Goal: Task Accomplishment & Management: Use online tool/utility

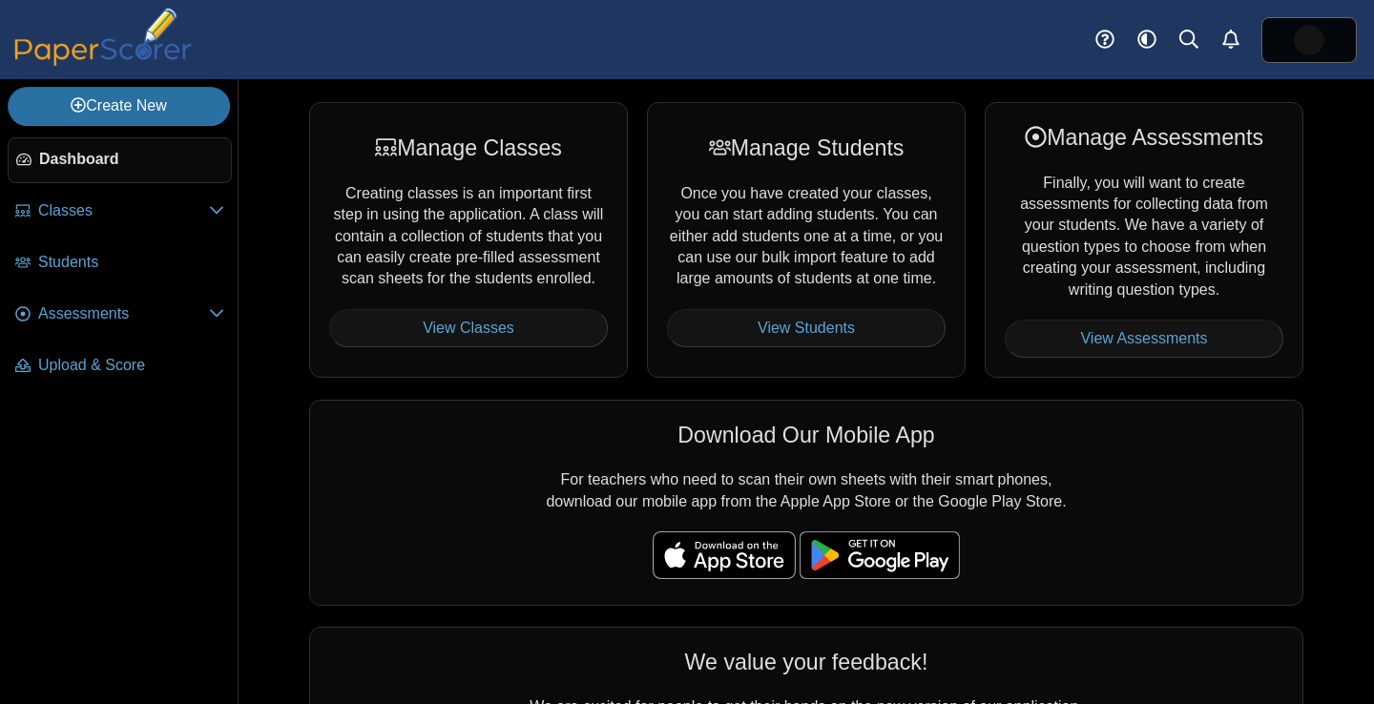
click at [1086, 402] on div "Download Our Mobile App For teachers who need to scan their own sheets with the…" at bounding box center [806, 503] width 994 height 206
click at [141, 329] on link "Assessments" at bounding box center [120, 315] width 224 height 46
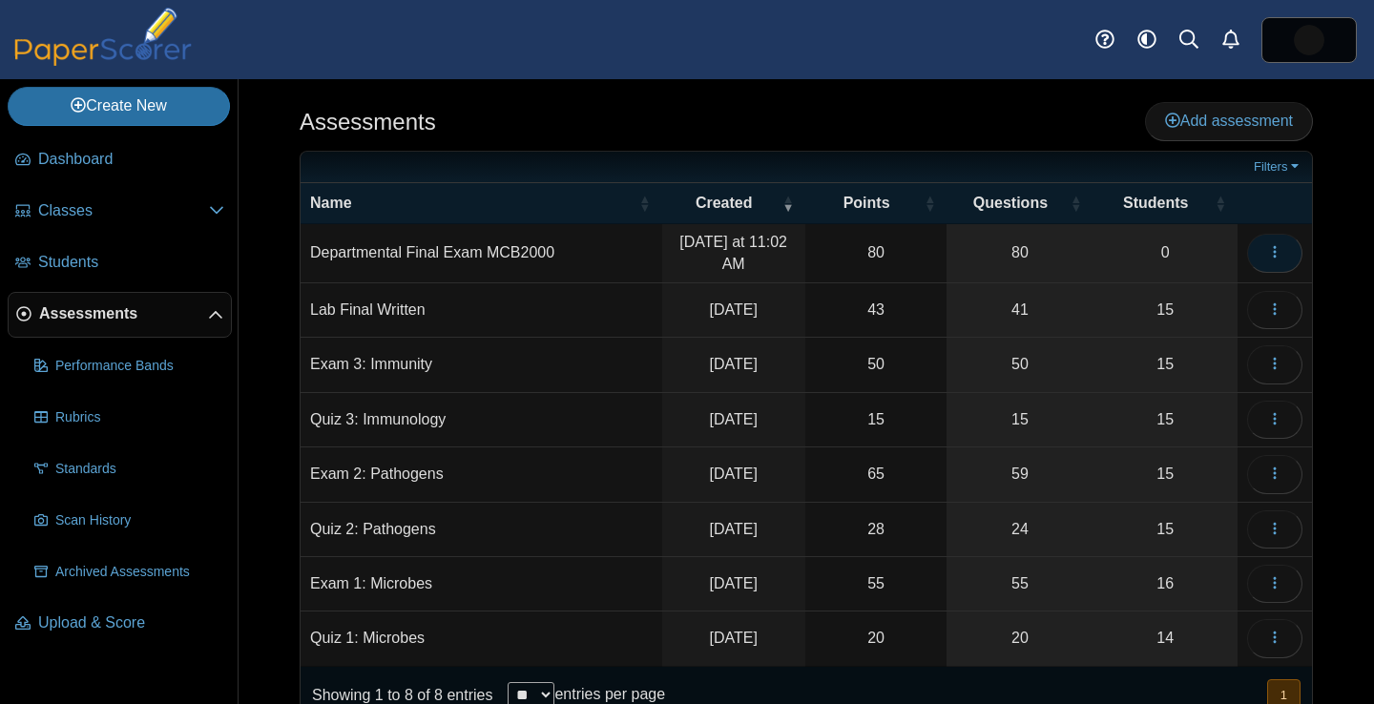
click at [1275, 247] on icon "button" at bounding box center [1274, 251] width 15 height 15
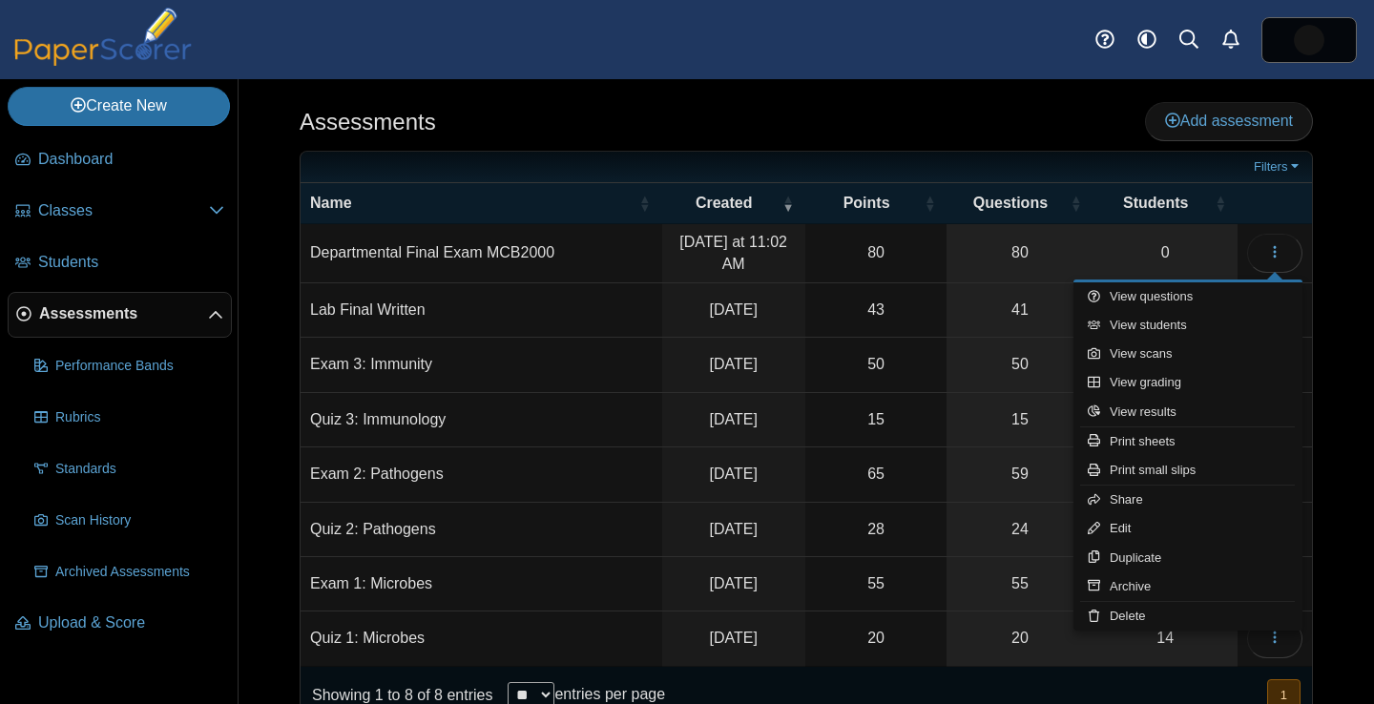
click at [580, 253] on td "Departmental Final Exam MCB2000" at bounding box center [481, 253] width 362 height 59
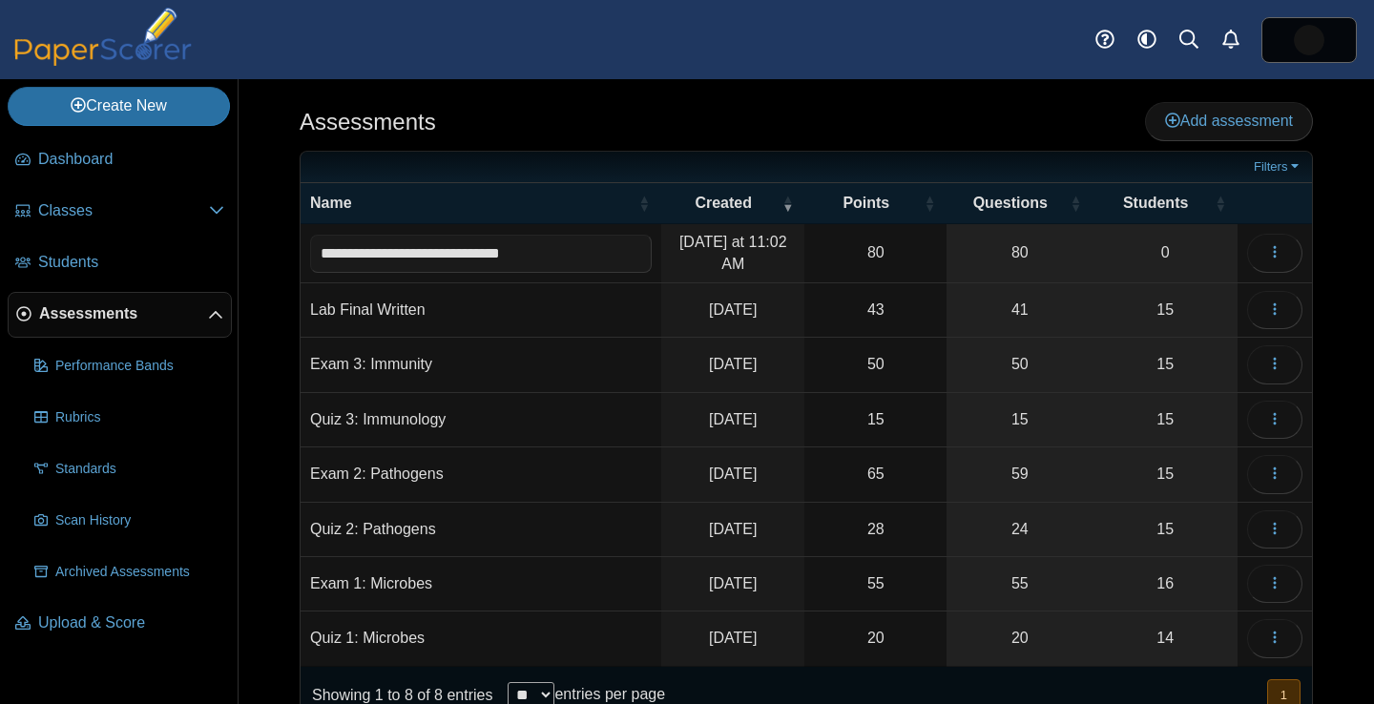
click at [647, 142] on div "Assessments Add assessment" at bounding box center [806, 123] width 1013 height 43
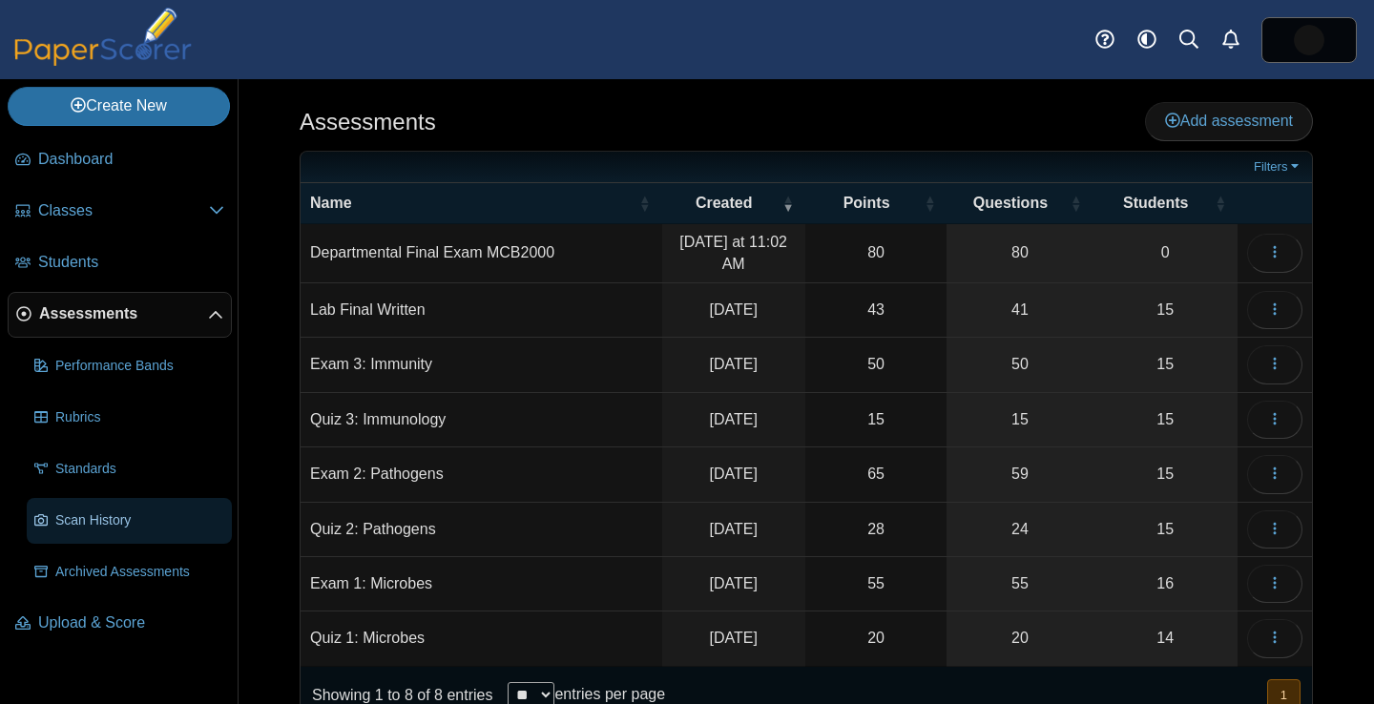
click at [114, 535] on link "Scan History" at bounding box center [129, 521] width 205 height 46
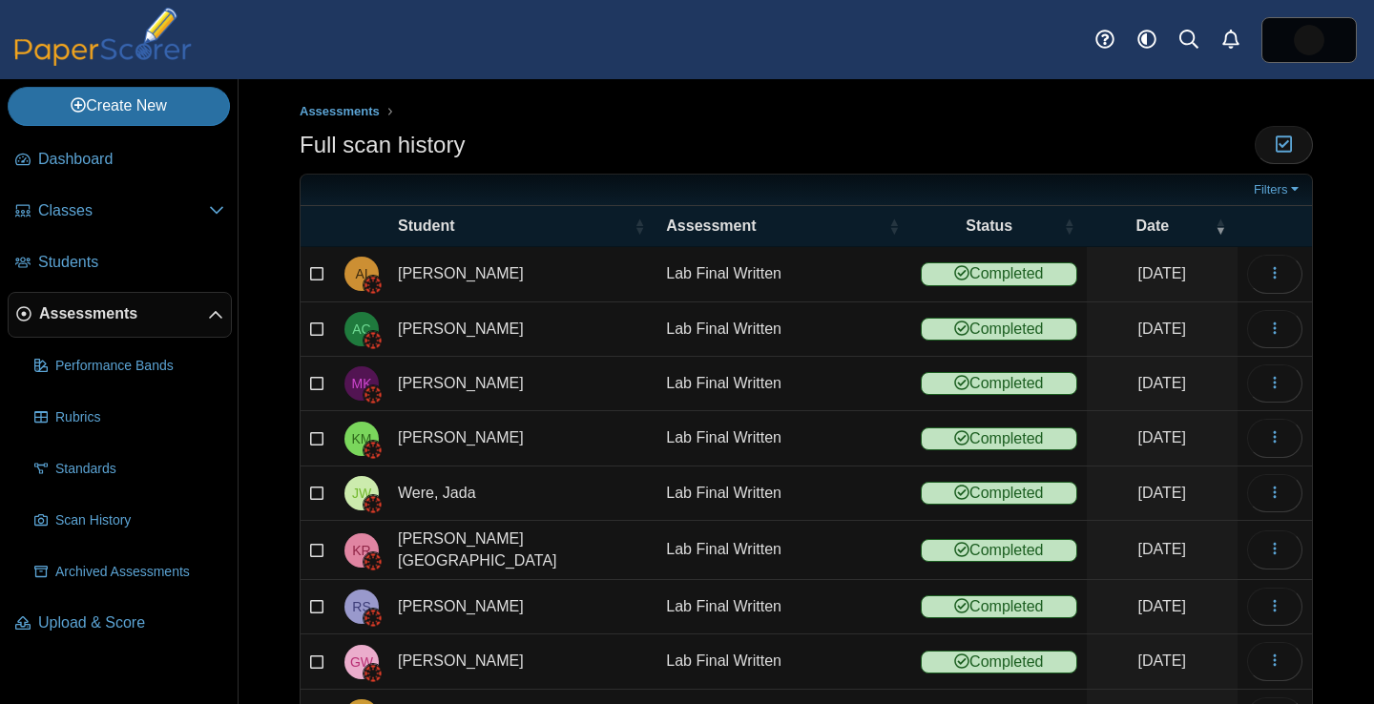
click at [109, 330] on link "Assessments" at bounding box center [120, 315] width 224 height 46
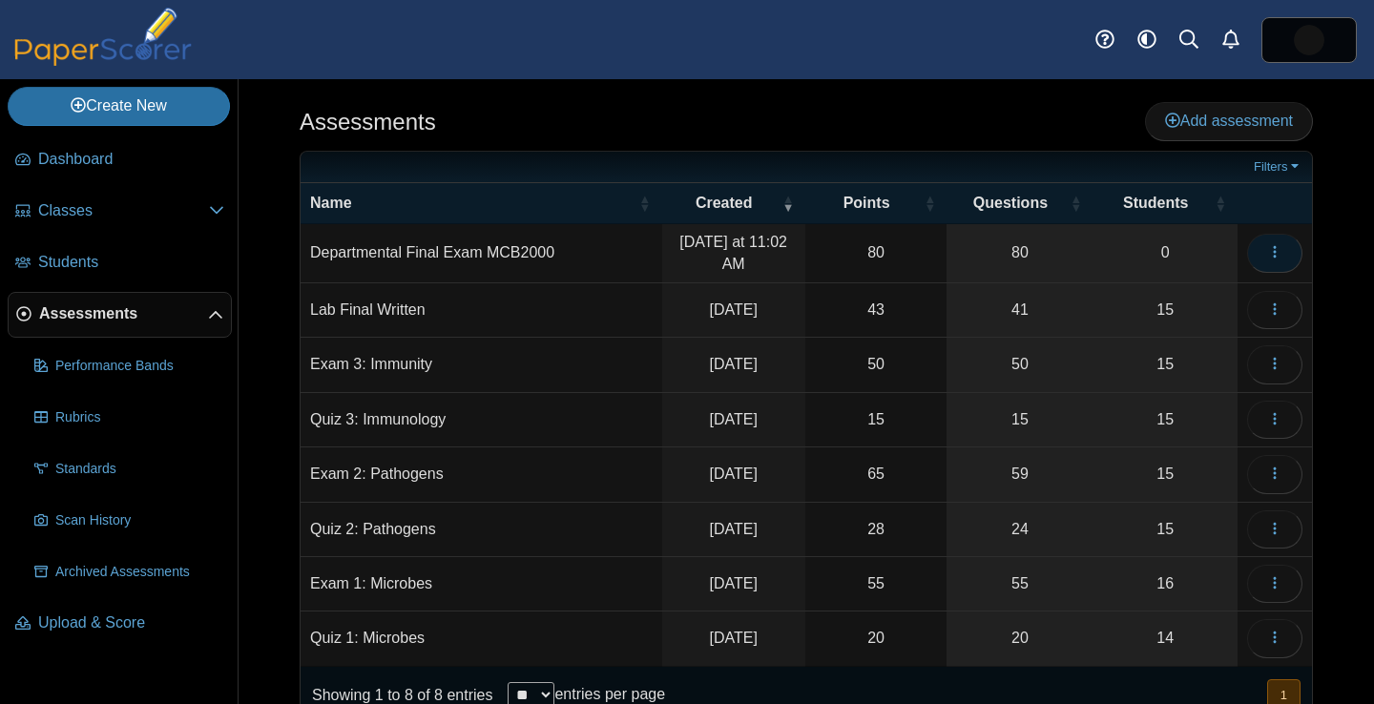
click at [1276, 246] on icon "button" at bounding box center [1274, 251] width 15 height 15
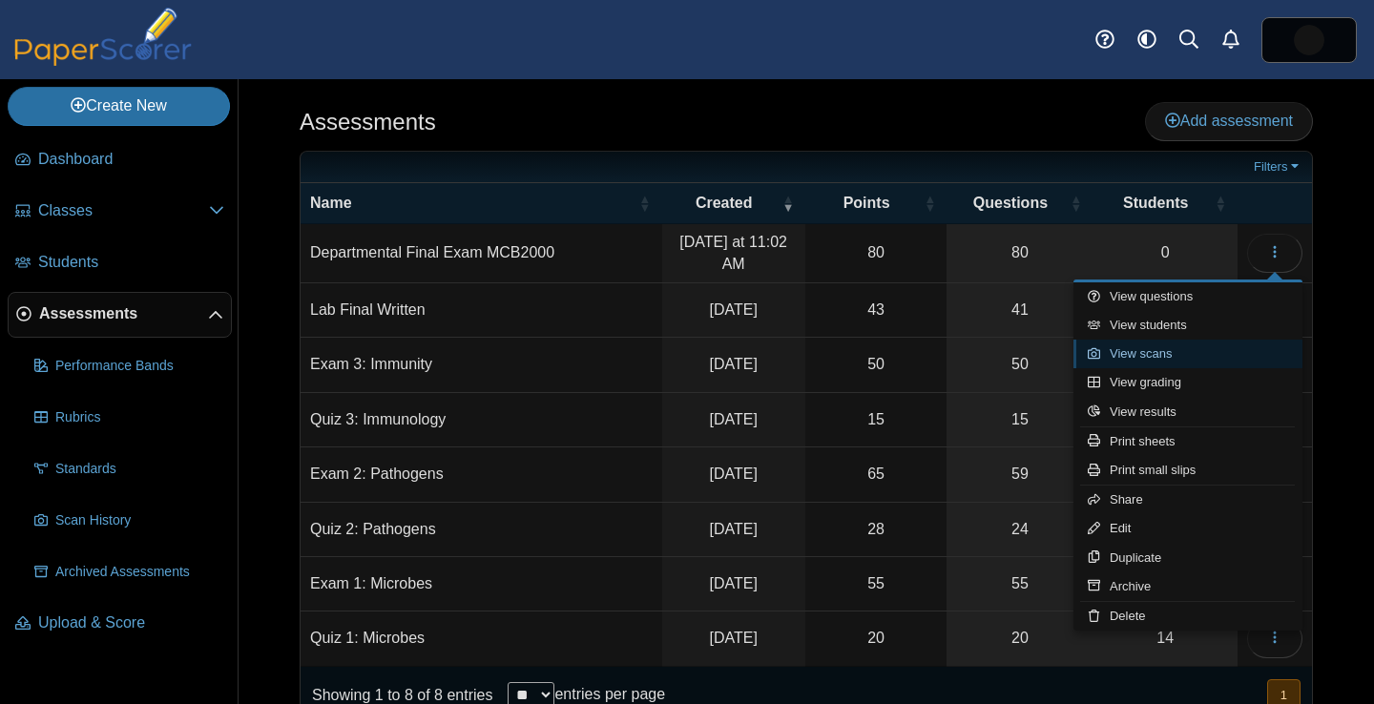
click at [1193, 357] on link "View scans" at bounding box center [1187, 354] width 229 height 29
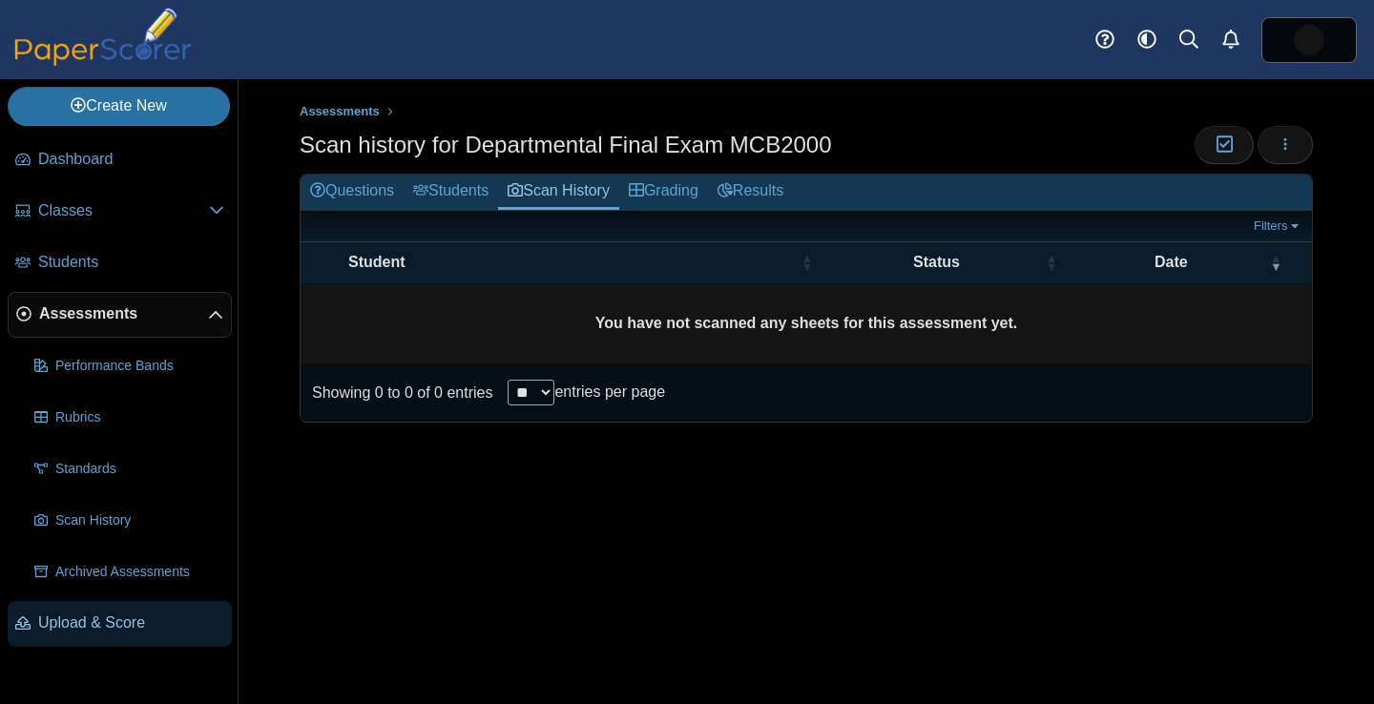
click at [133, 613] on span "Upload & Score" at bounding box center [131, 622] width 186 height 21
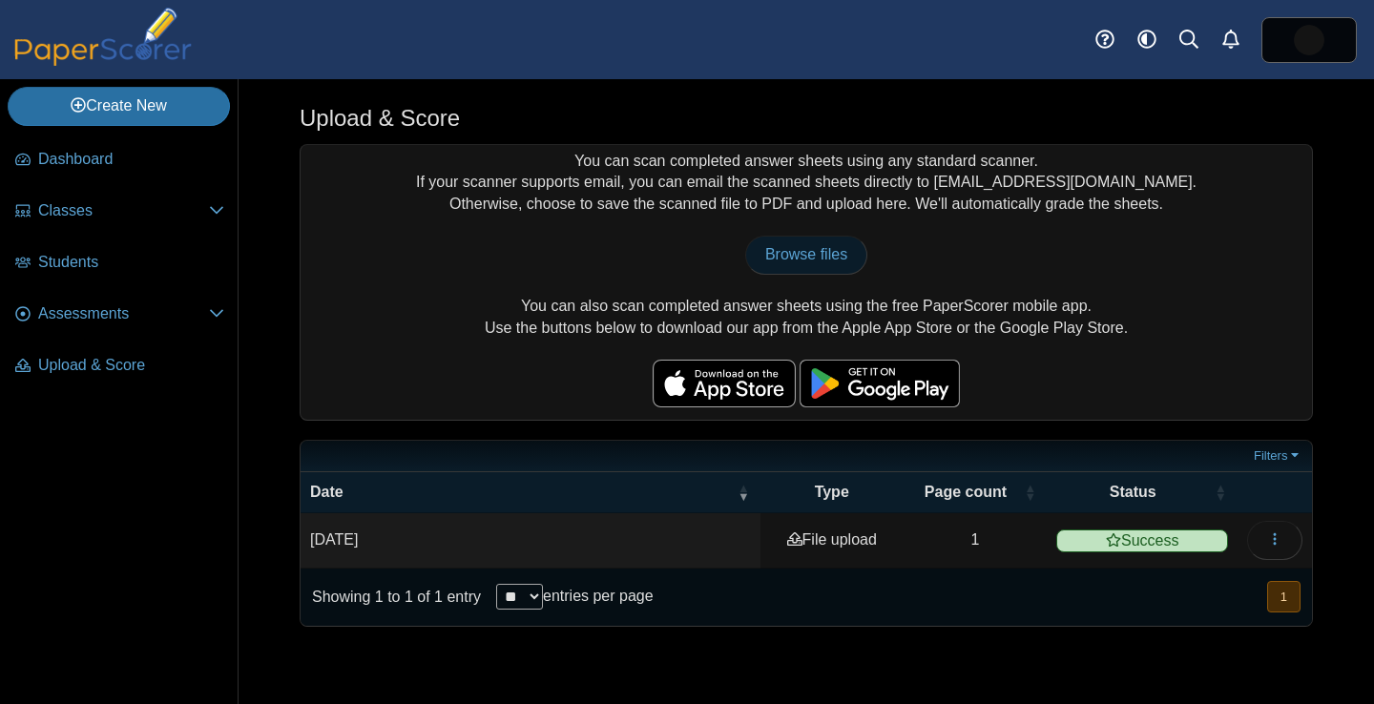
click at [802, 253] on span "Browse files" at bounding box center [806, 254] width 82 height 16
type input "**********"
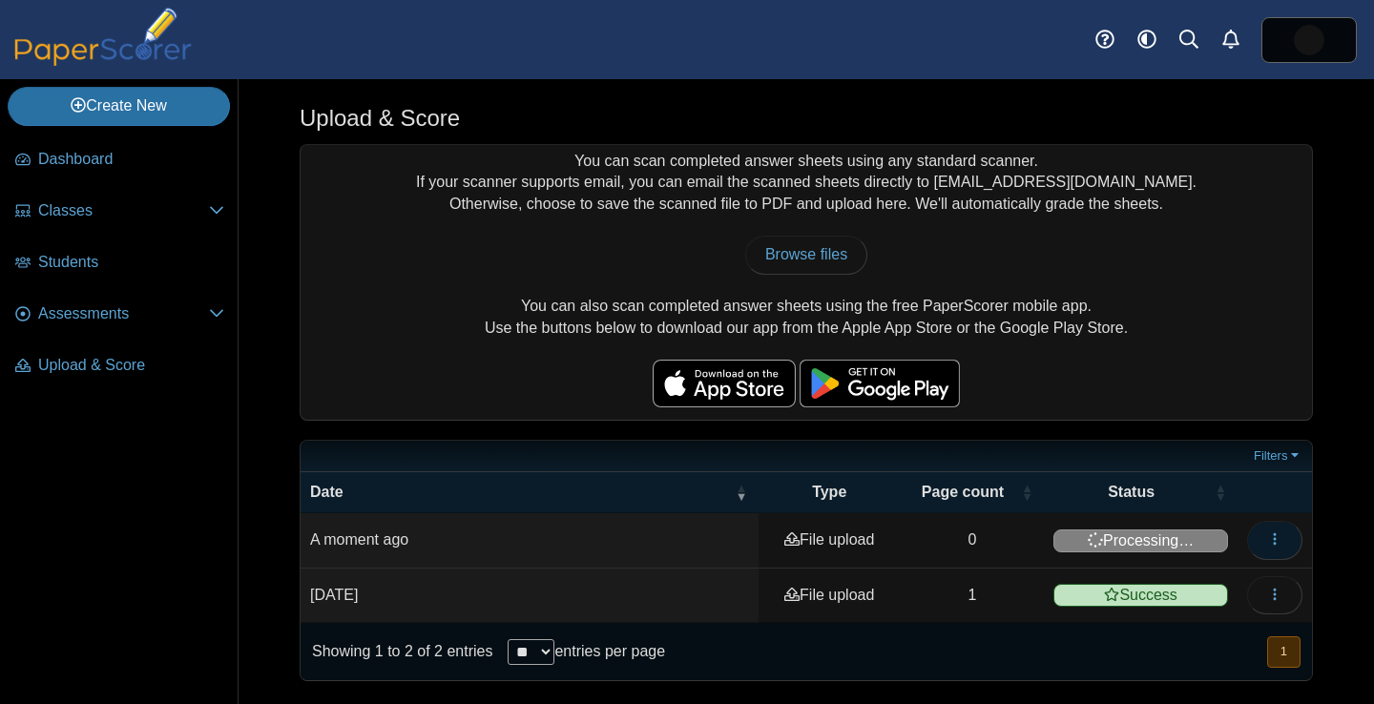
click at [1278, 542] on icon "button" at bounding box center [1274, 538] width 15 height 15
click at [1232, 578] on link "View scanned pages" at bounding box center [1187, 583] width 229 height 29
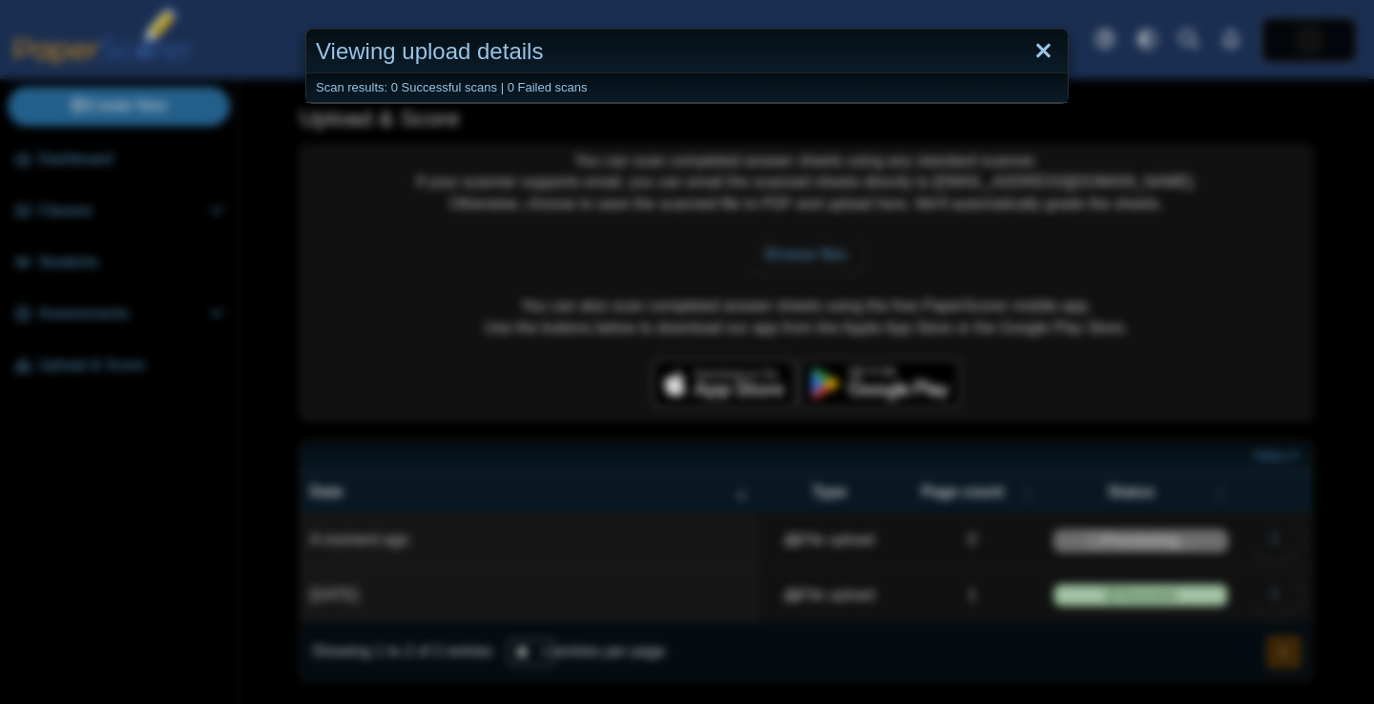
click at [1045, 52] on link "Close" at bounding box center [1043, 51] width 30 height 32
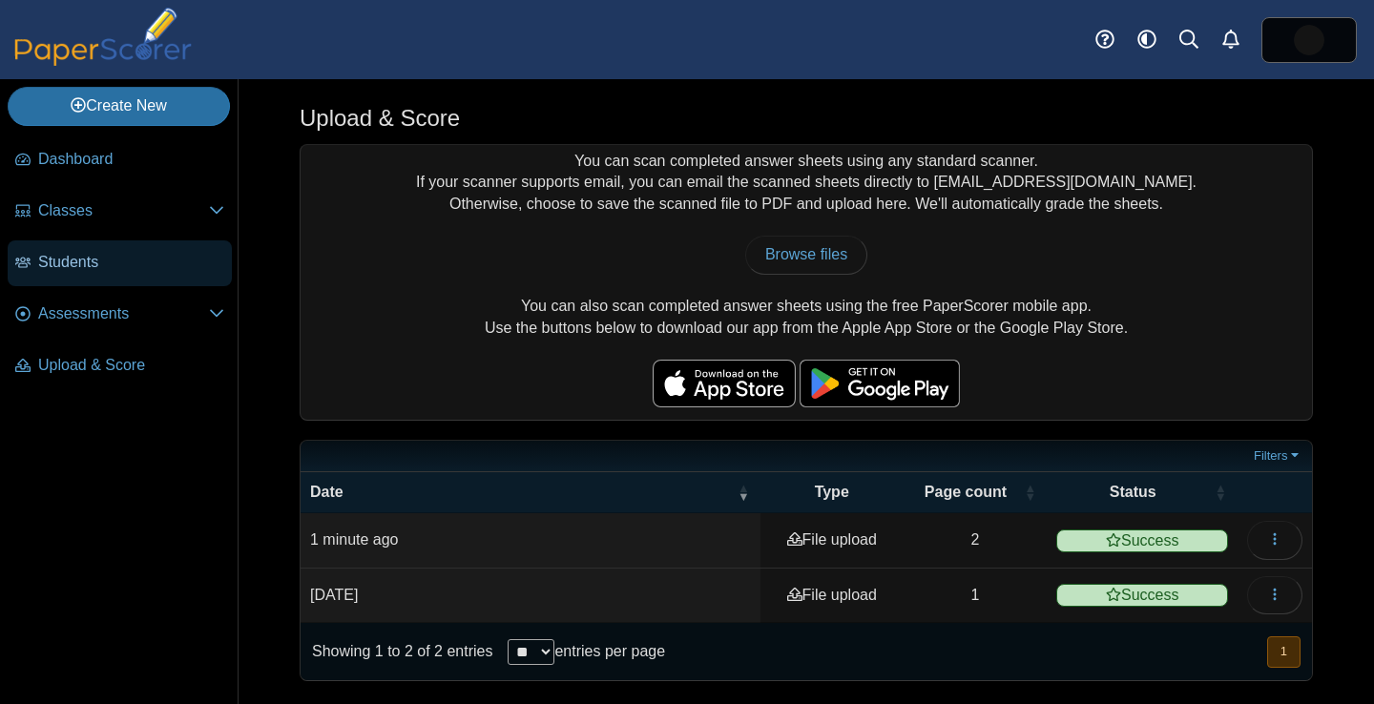
click at [73, 271] on span "Students" at bounding box center [131, 262] width 186 height 21
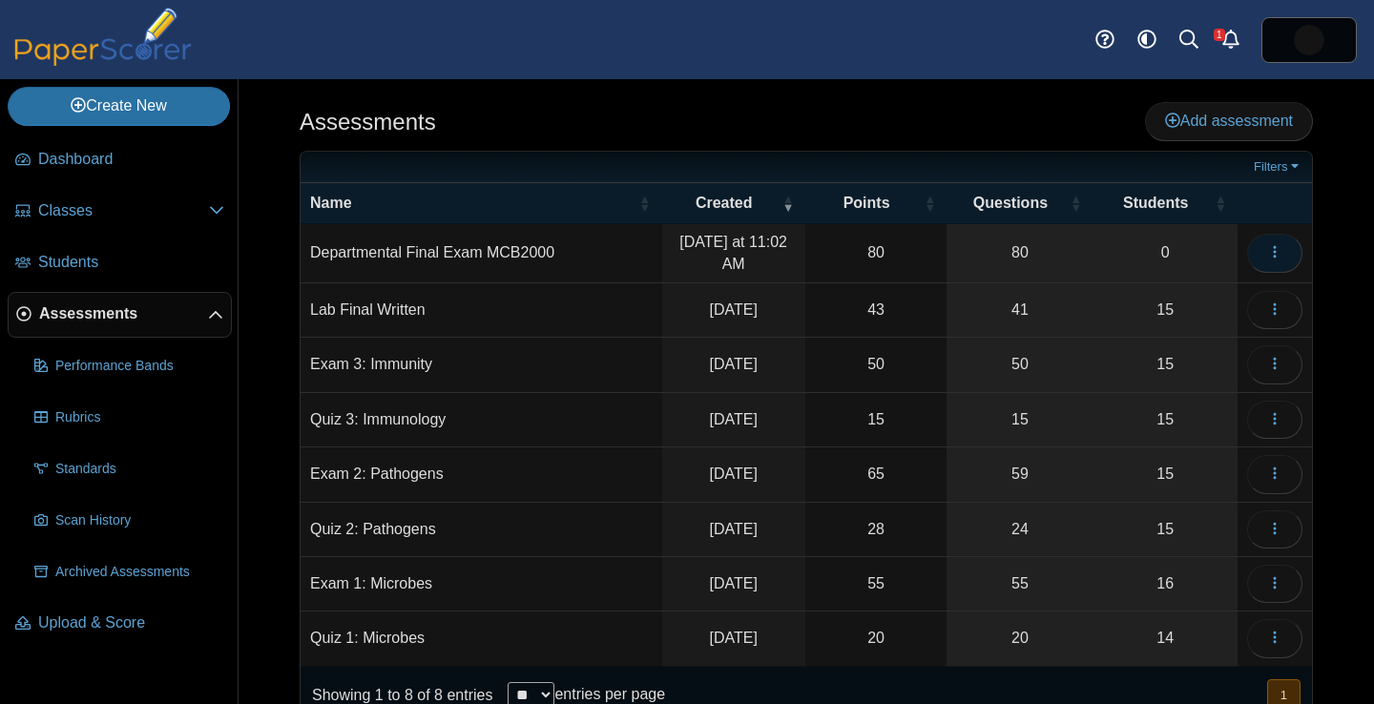
click at [1272, 250] on icon "button" at bounding box center [1274, 251] width 15 height 15
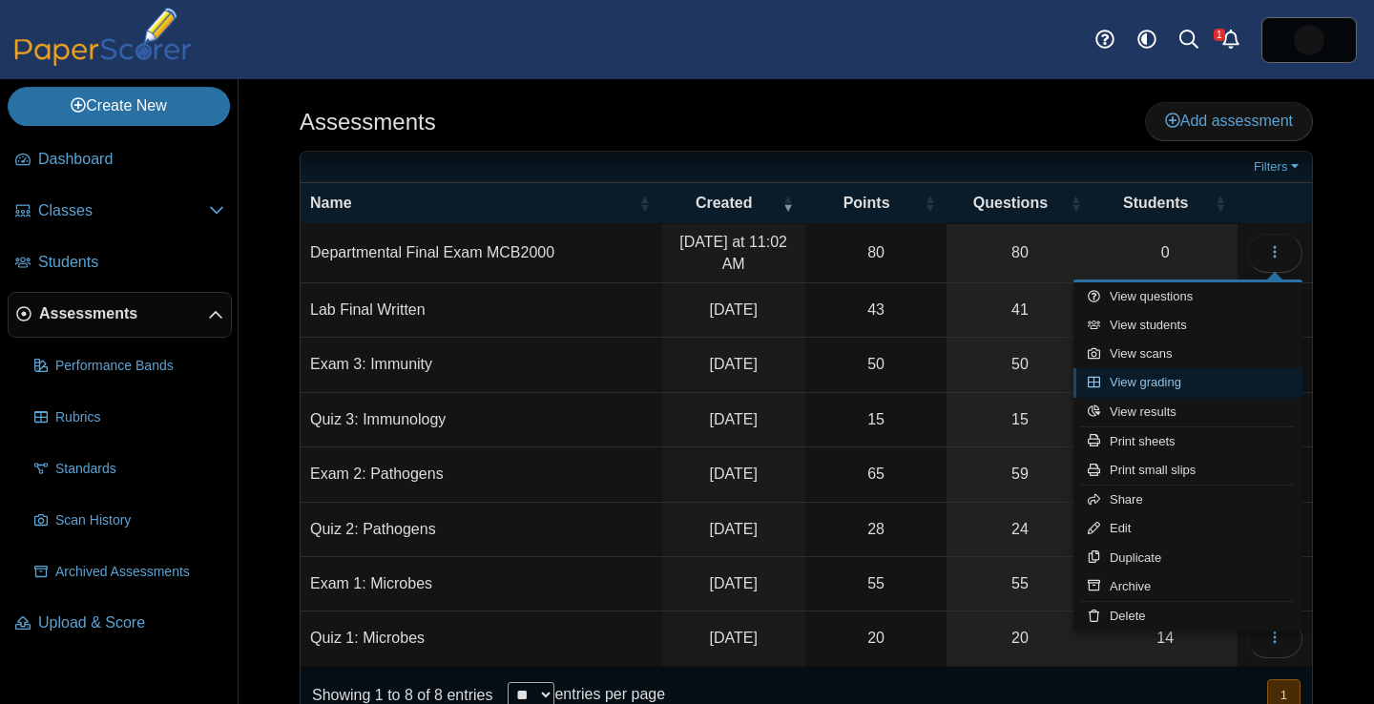
click at [1189, 381] on link "View grading" at bounding box center [1187, 382] width 229 height 29
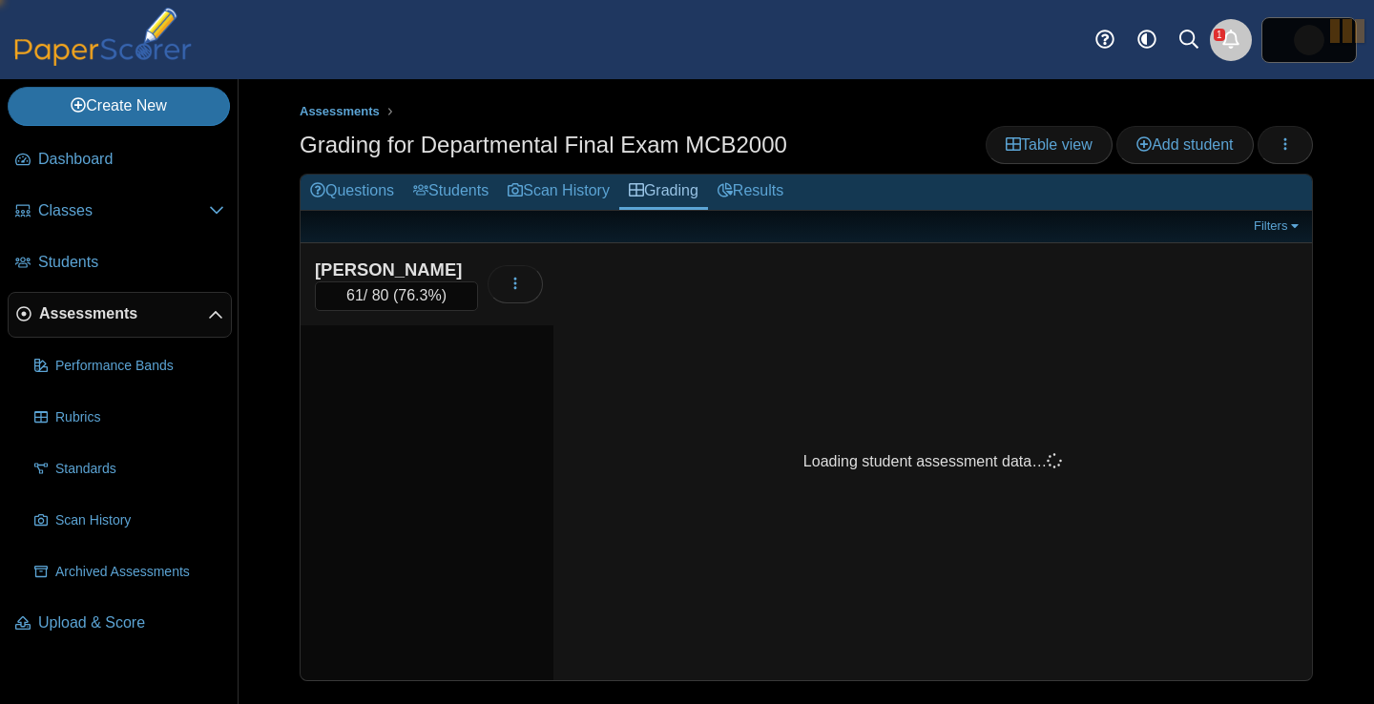
click at [1229, 39] on icon "Alerts" at bounding box center [1230, 39] width 19 height 19
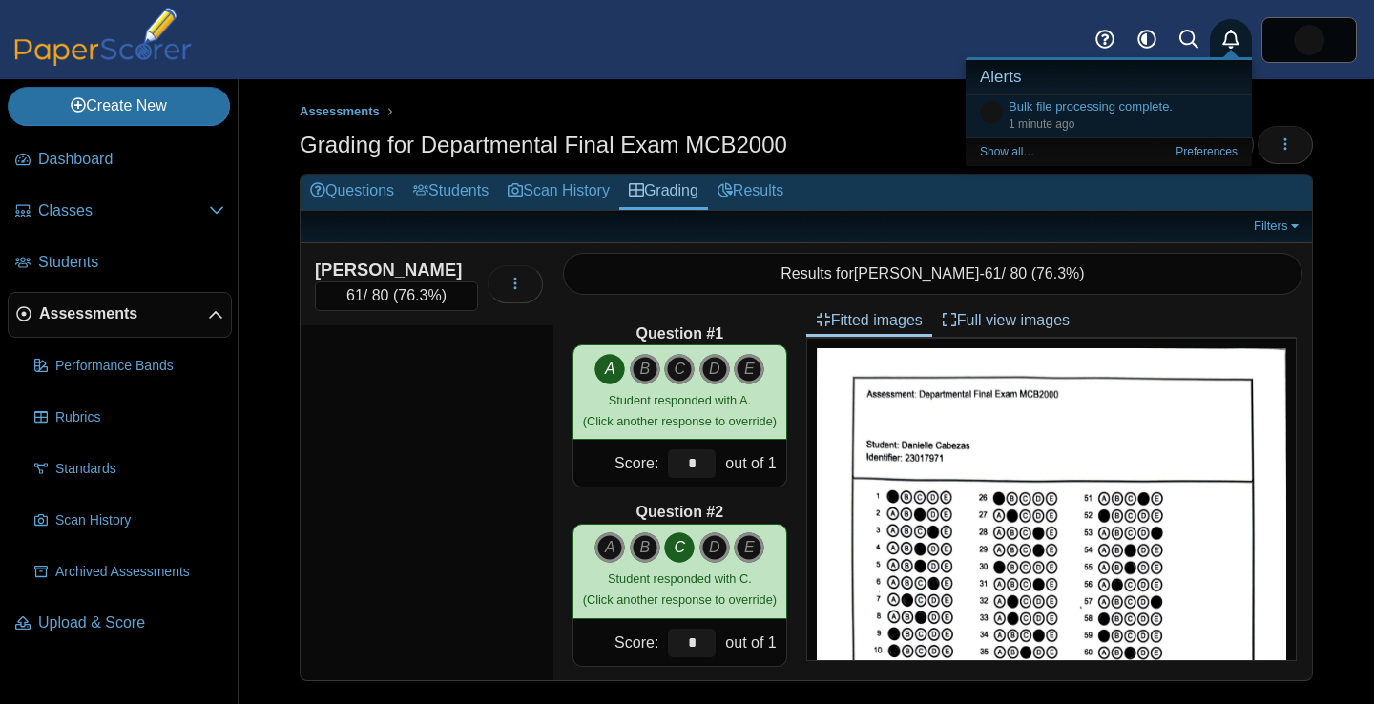
click at [1229, 39] on icon "Alerts" at bounding box center [1230, 39] width 19 height 19
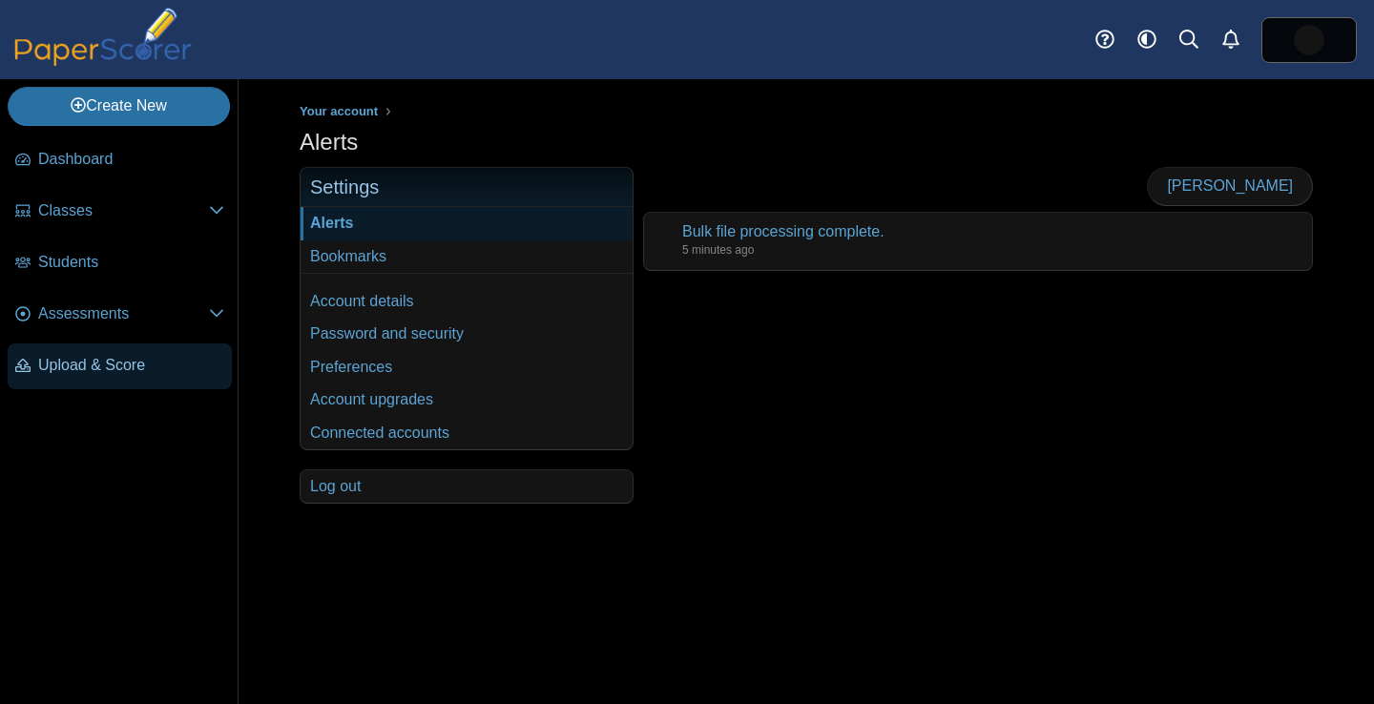
click at [74, 377] on link "Upload & Score" at bounding box center [120, 366] width 224 height 46
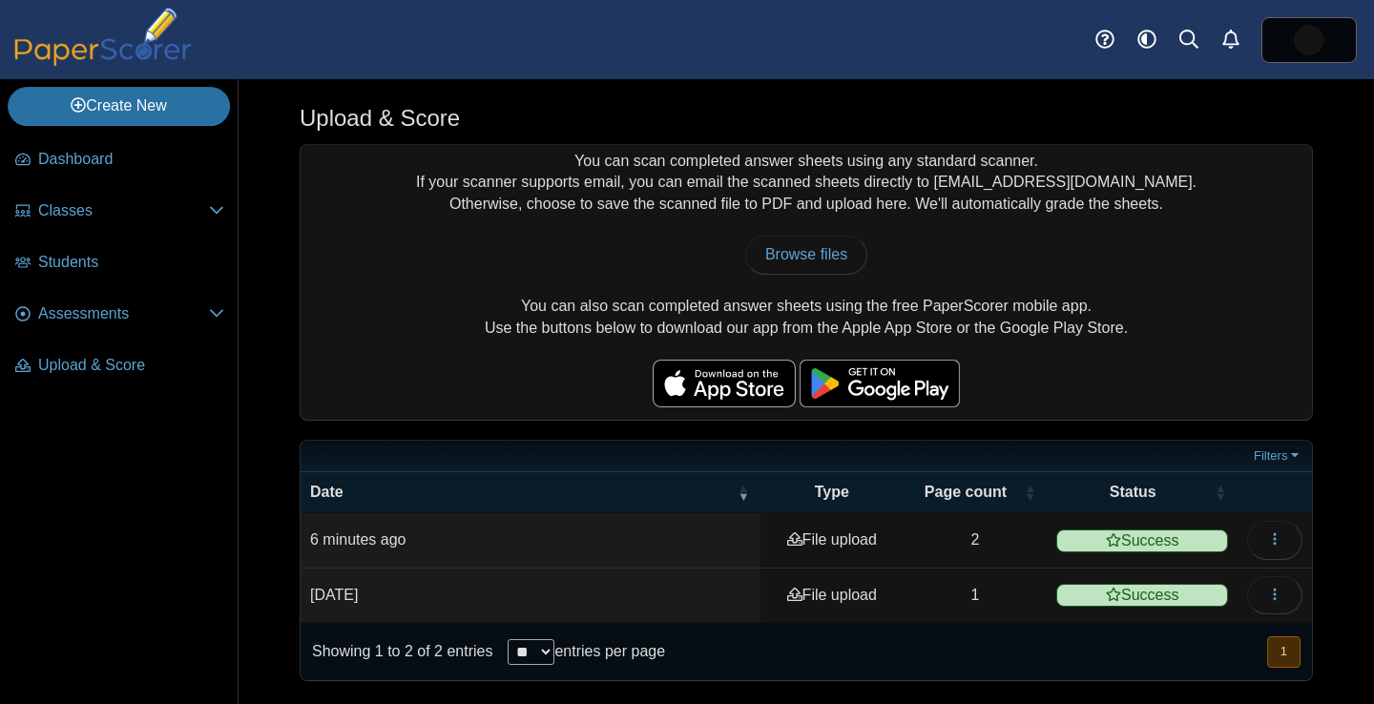
click at [1155, 415] on div "You can scan completed answer sheets using any standard scanner. If your scanne…" at bounding box center [805, 282] width 1011 height 275
click at [805, 264] on link "Browse files" at bounding box center [806, 255] width 122 height 38
type input "**********"
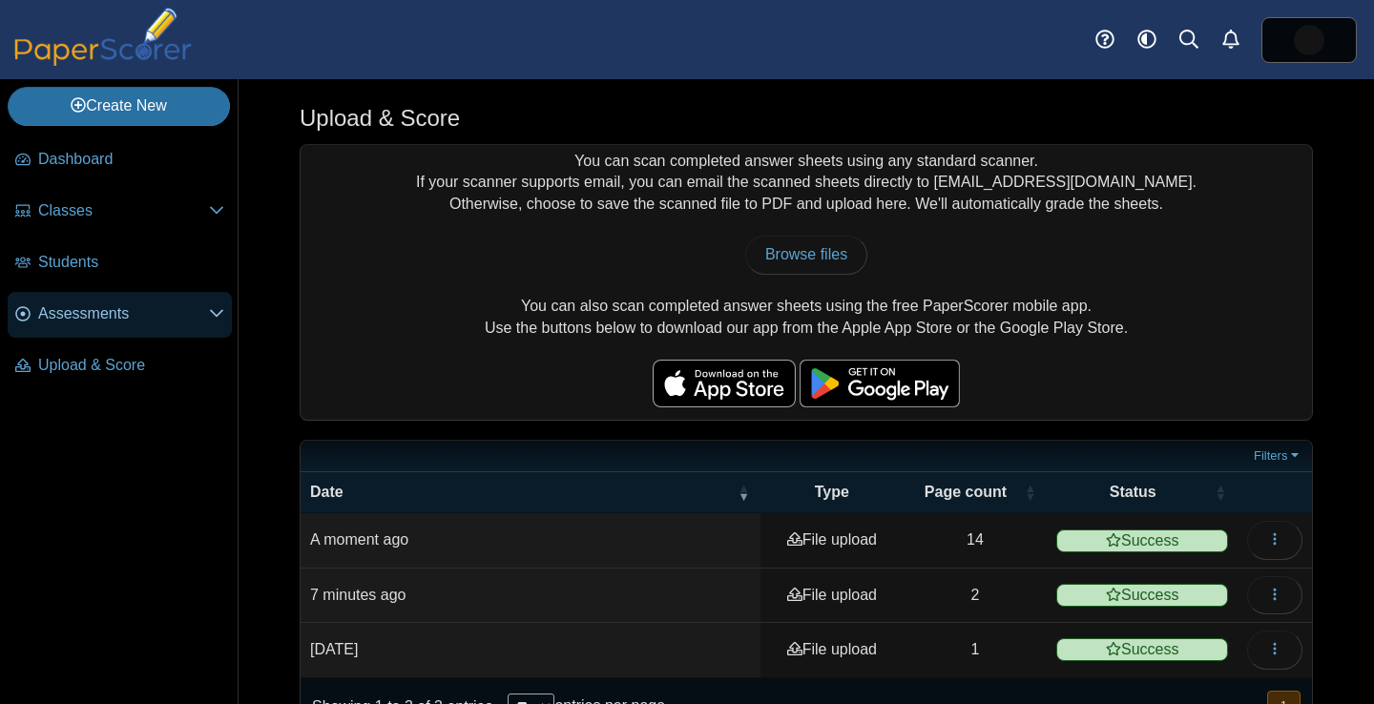
click at [101, 316] on span "Assessments" at bounding box center [123, 313] width 171 height 21
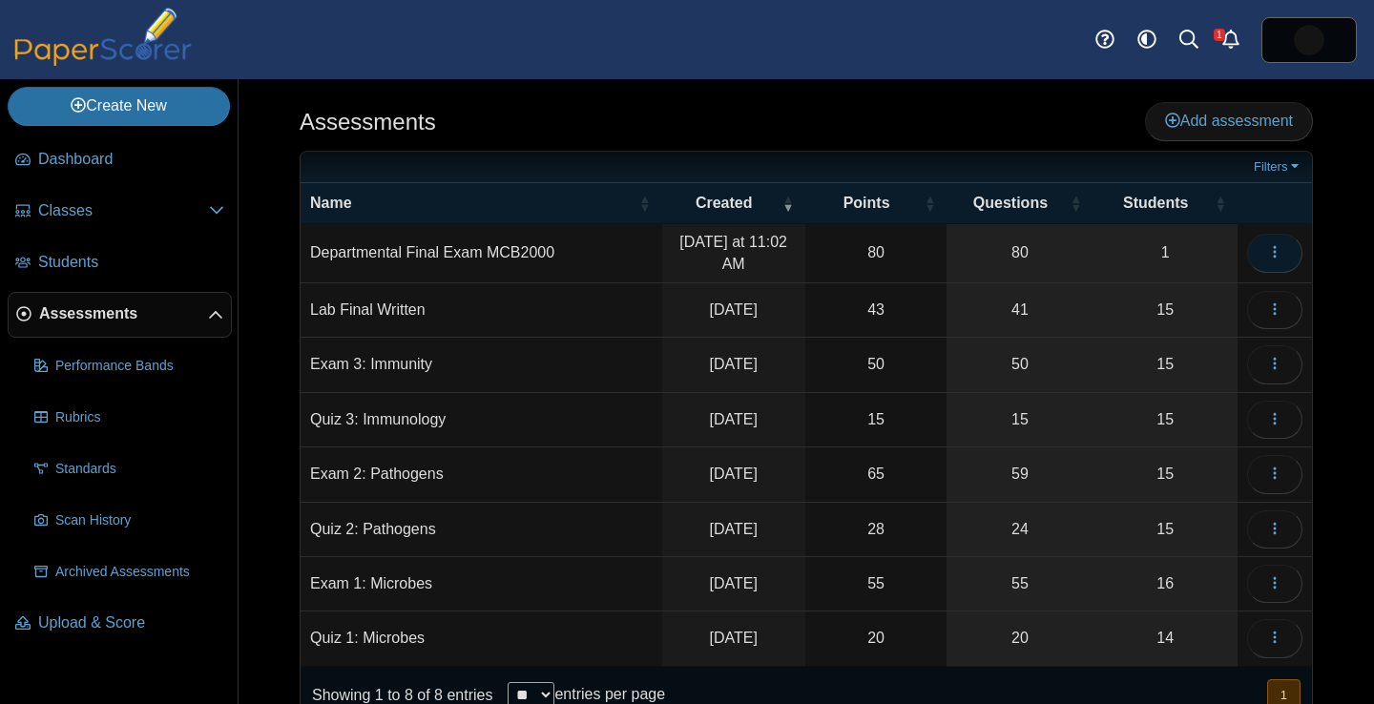
click at [1288, 259] on button "button" at bounding box center [1274, 253] width 55 height 38
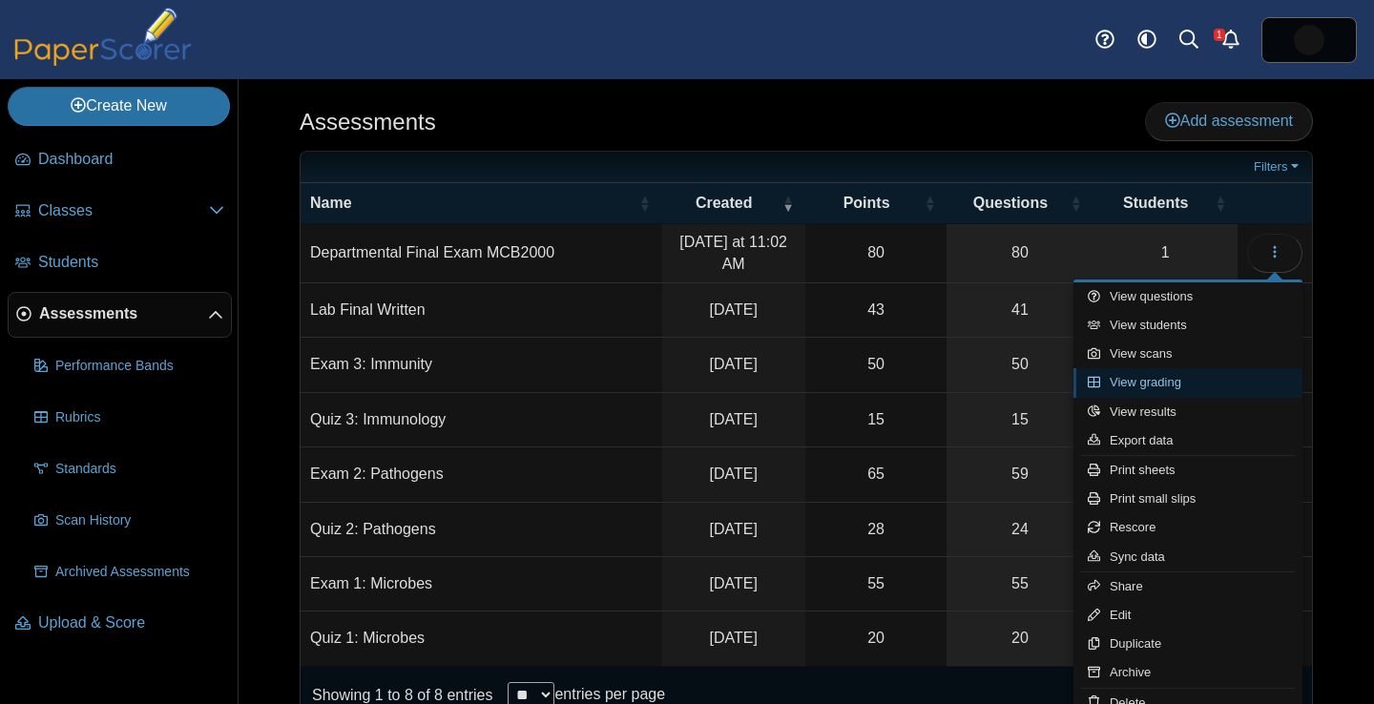
click at [1239, 384] on link "View grading" at bounding box center [1187, 382] width 229 height 29
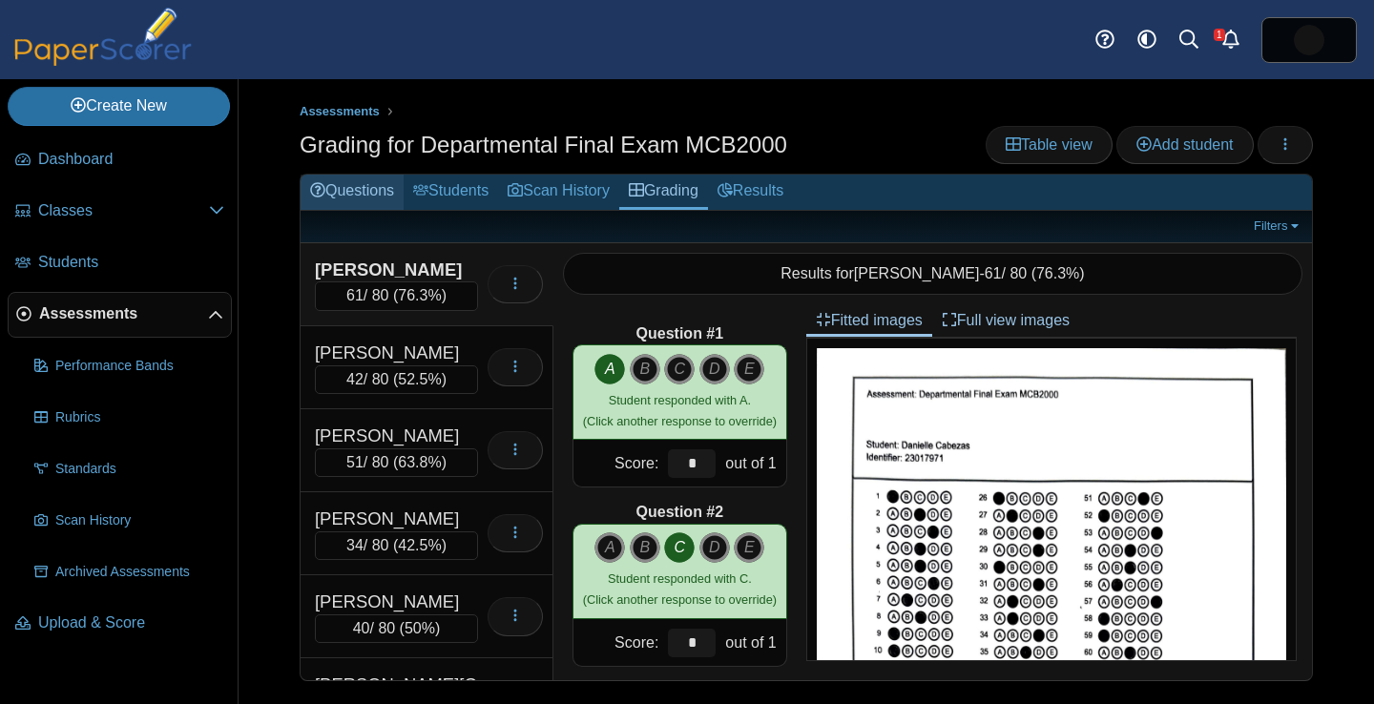
click at [372, 188] on link "Questions" at bounding box center [351, 192] width 103 height 35
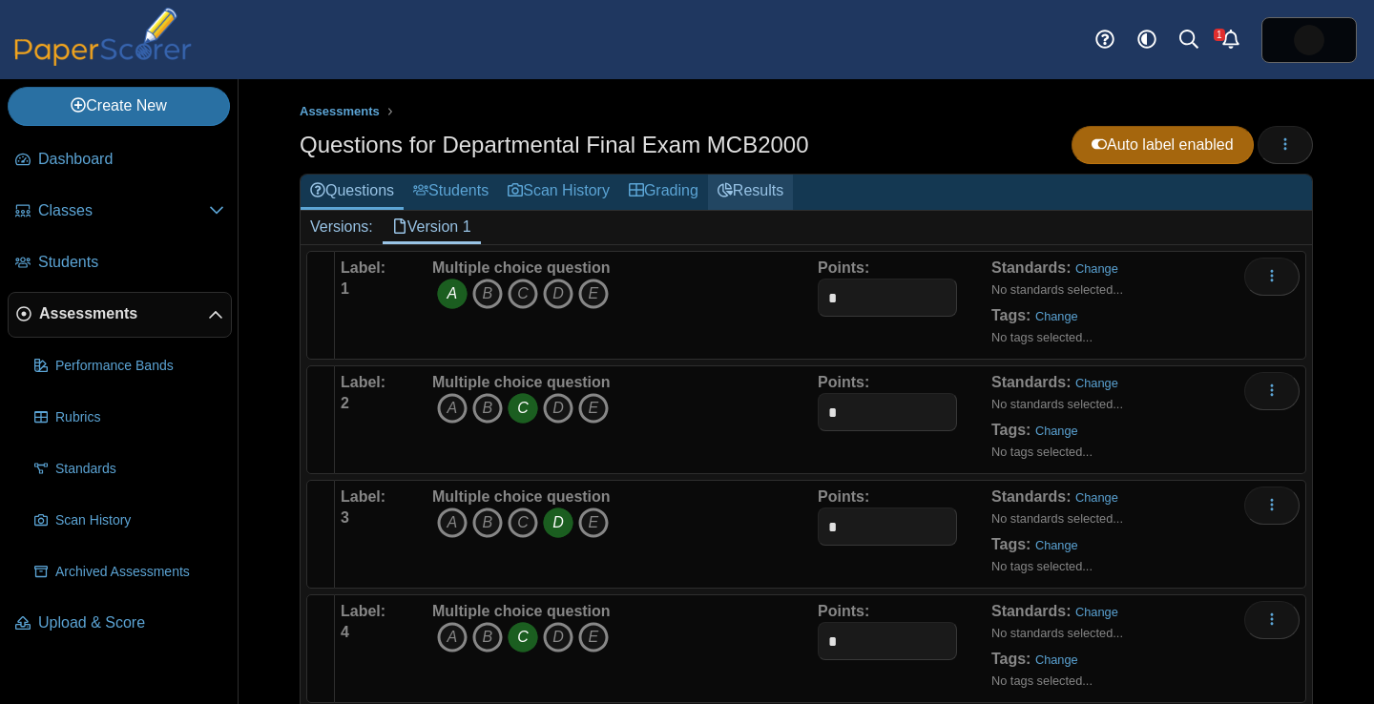
click at [776, 199] on link "Results" at bounding box center [750, 192] width 85 height 35
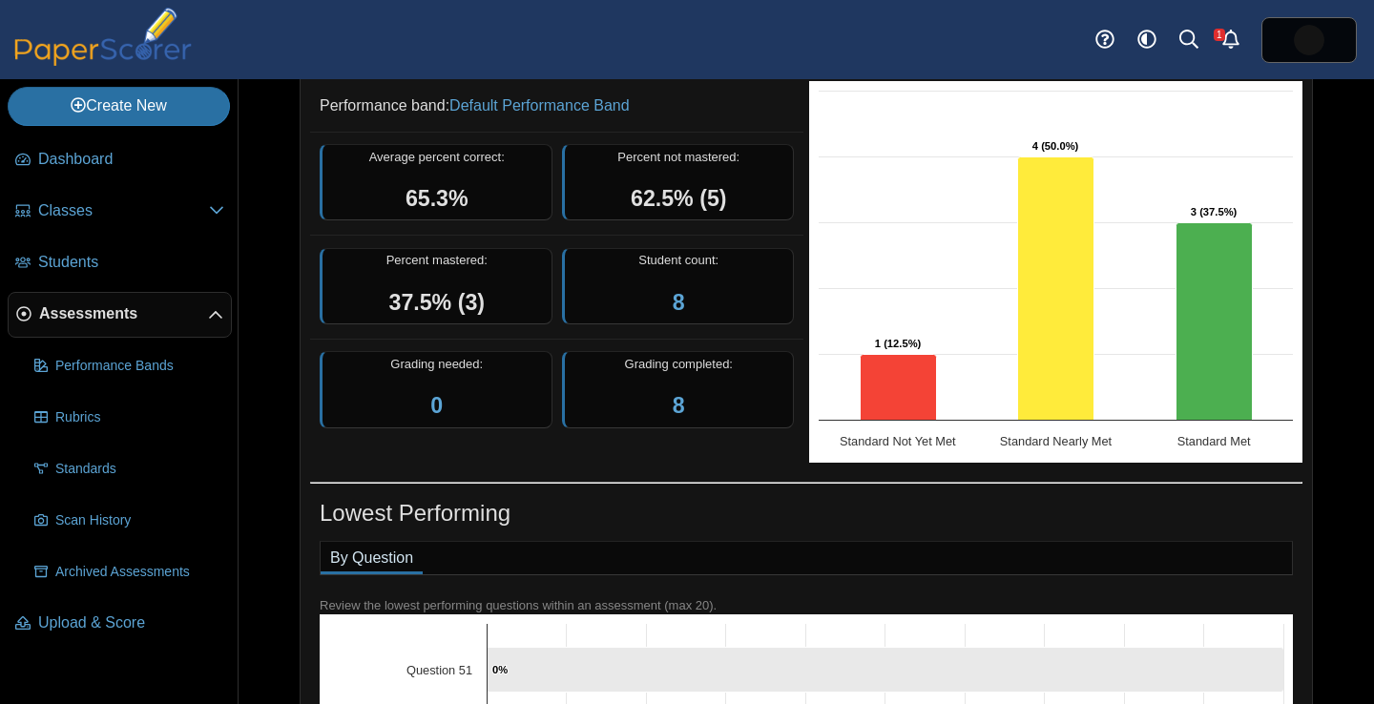
scroll to position [148, 0]
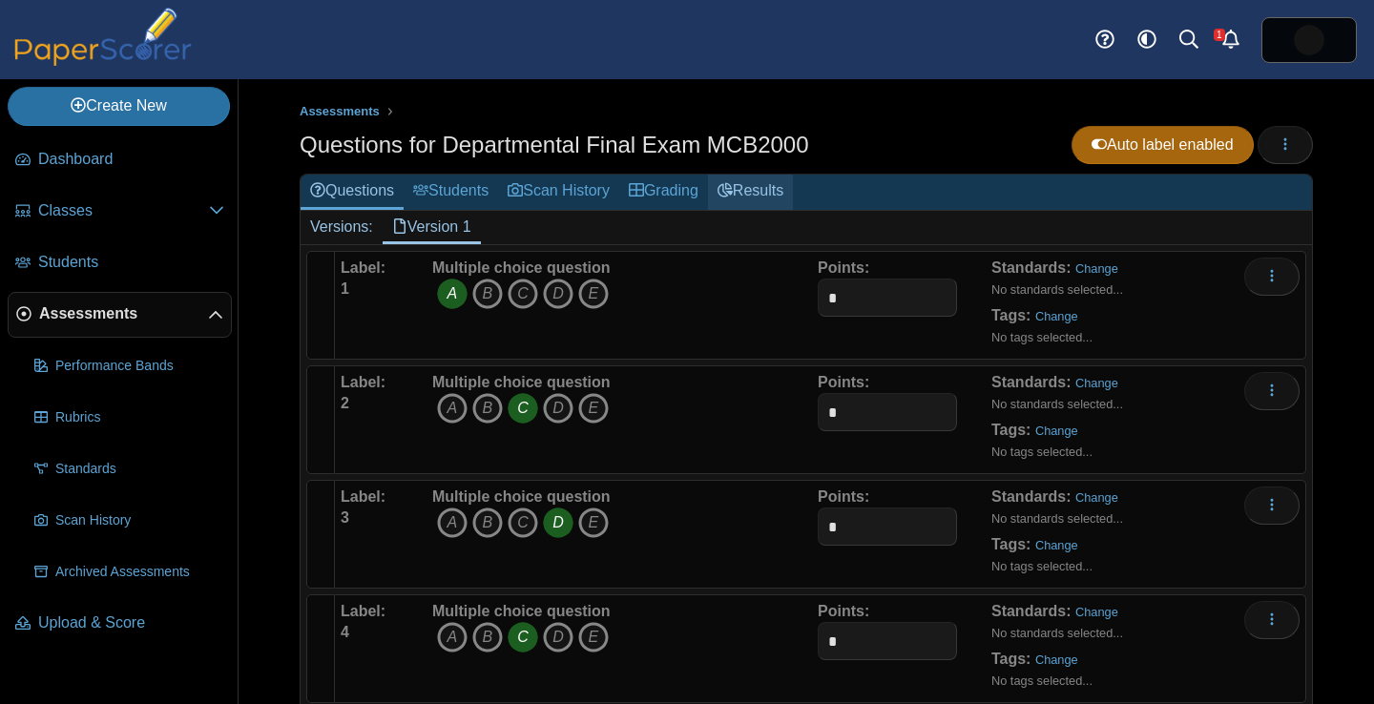
click at [766, 195] on link "Results" at bounding box center [750, 192] width 85 height 35
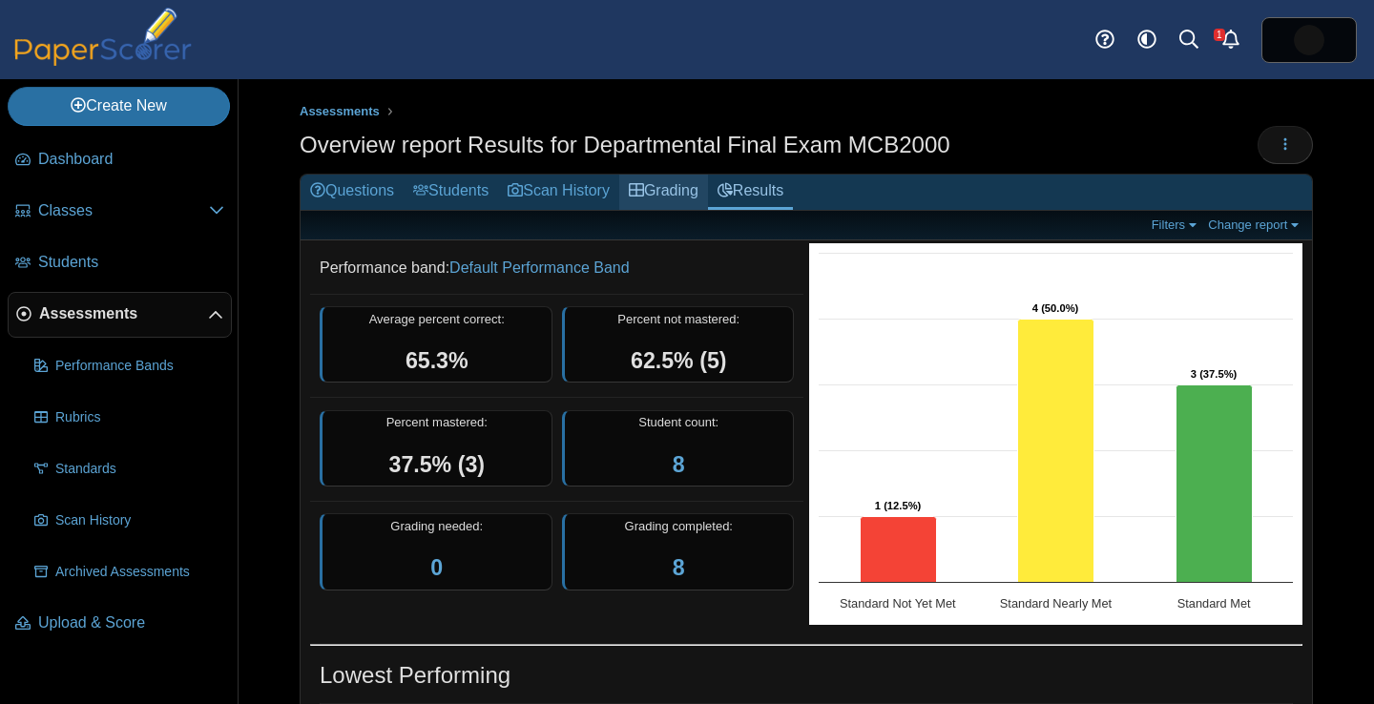
click at [689, 189] on link "Grading" at bounding box center [663, 192] width 89 height 35
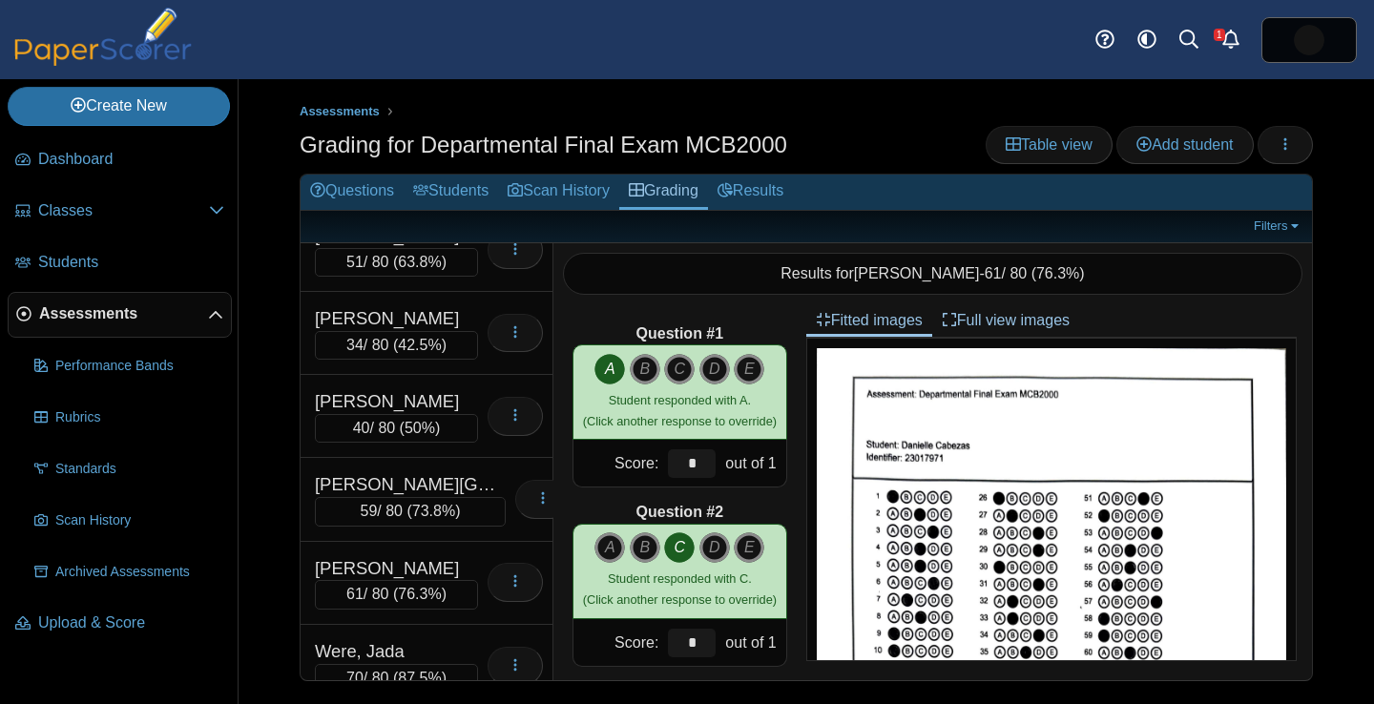
scroll to position [226, 0]
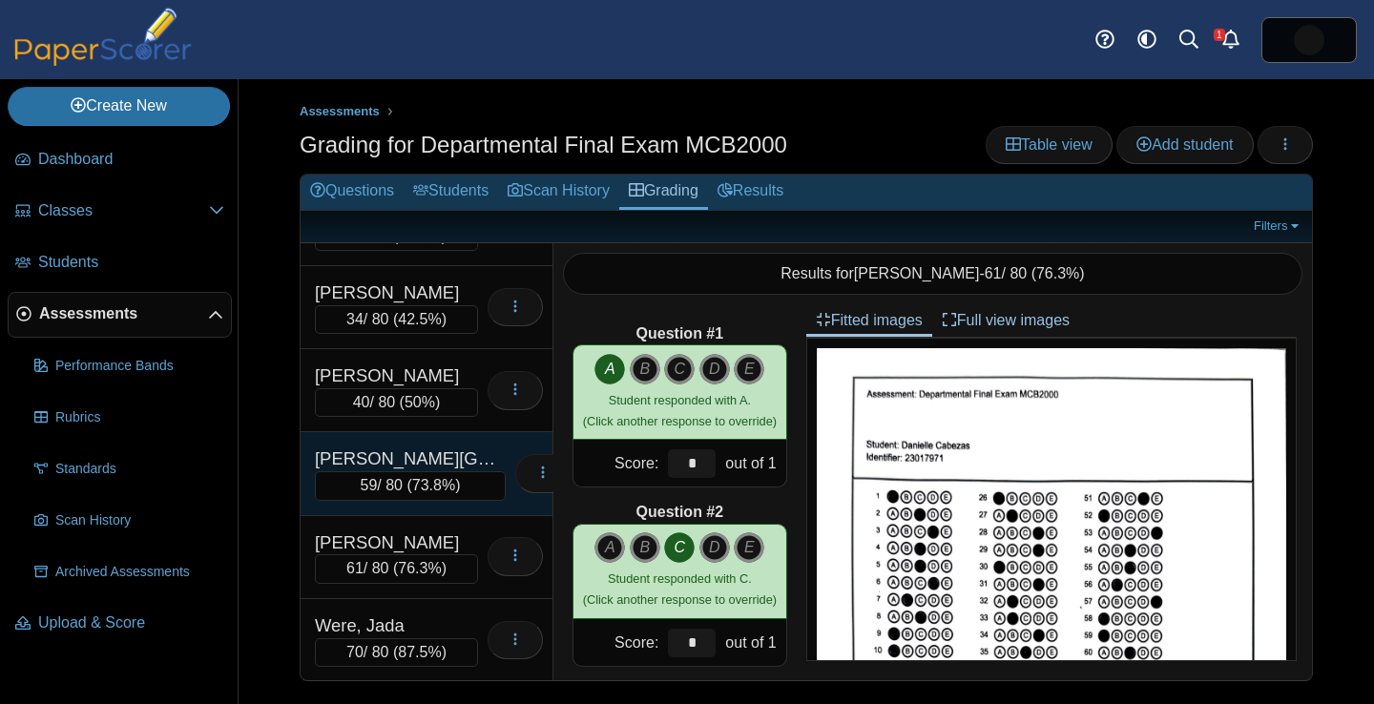
click at [448, 452] on div "Ramirez, Kerry" at bounding box center [410, 458] width 191 height 25
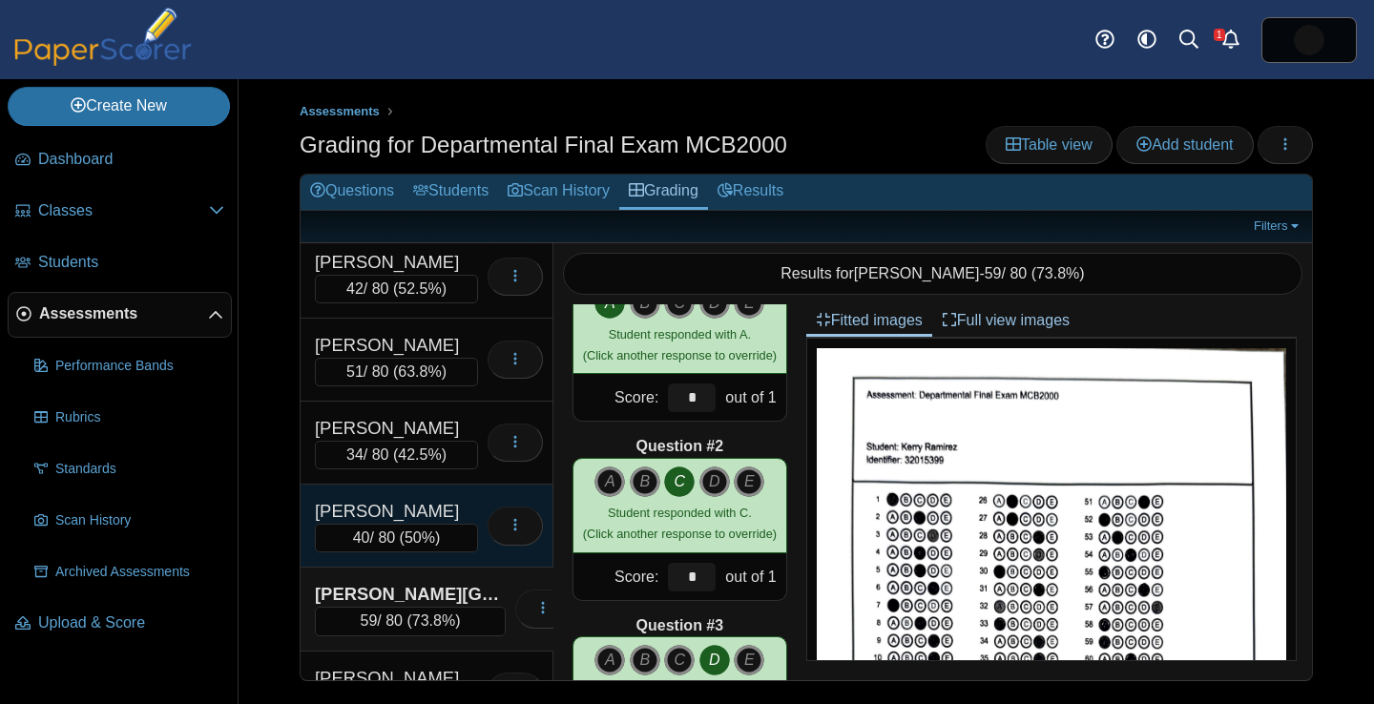
scroll to position [0, 0]
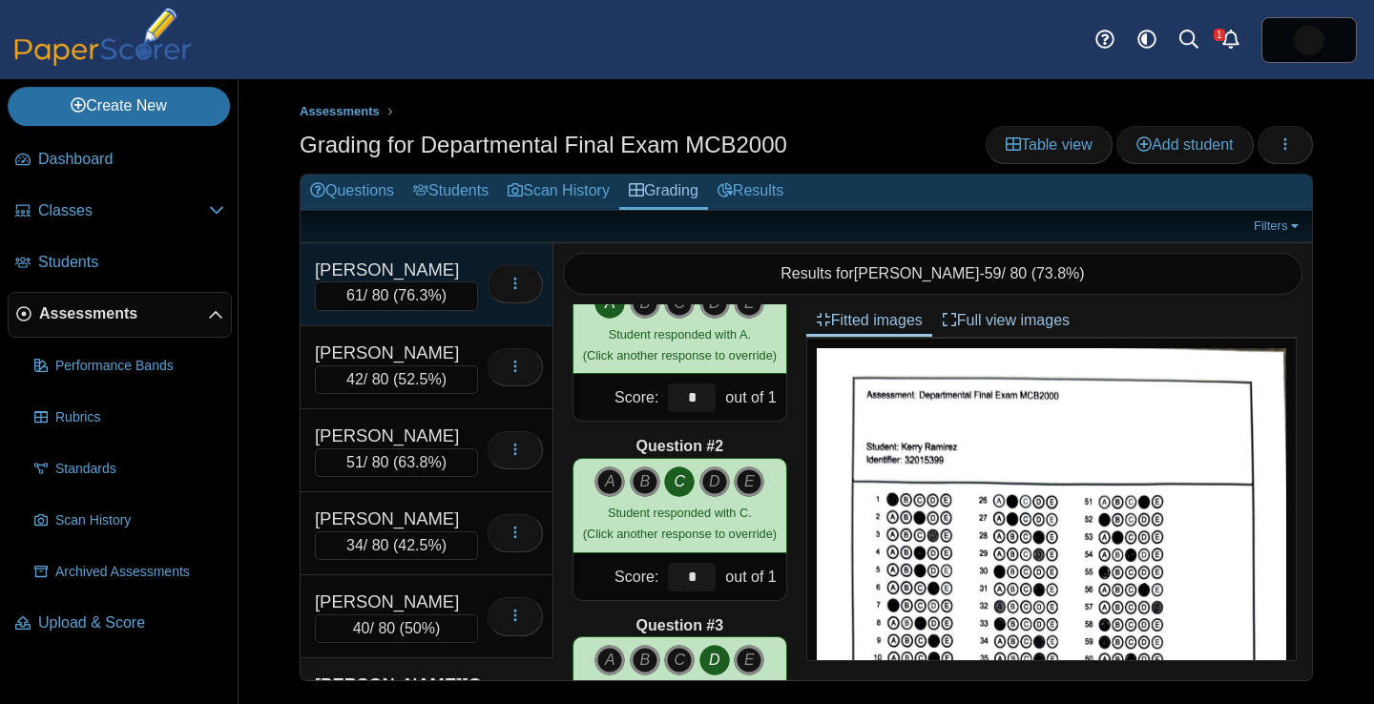
click at [436, 306] on div "61 / 80 ( 76.3% )" at bounding box center [396, 295] width 163 height 29
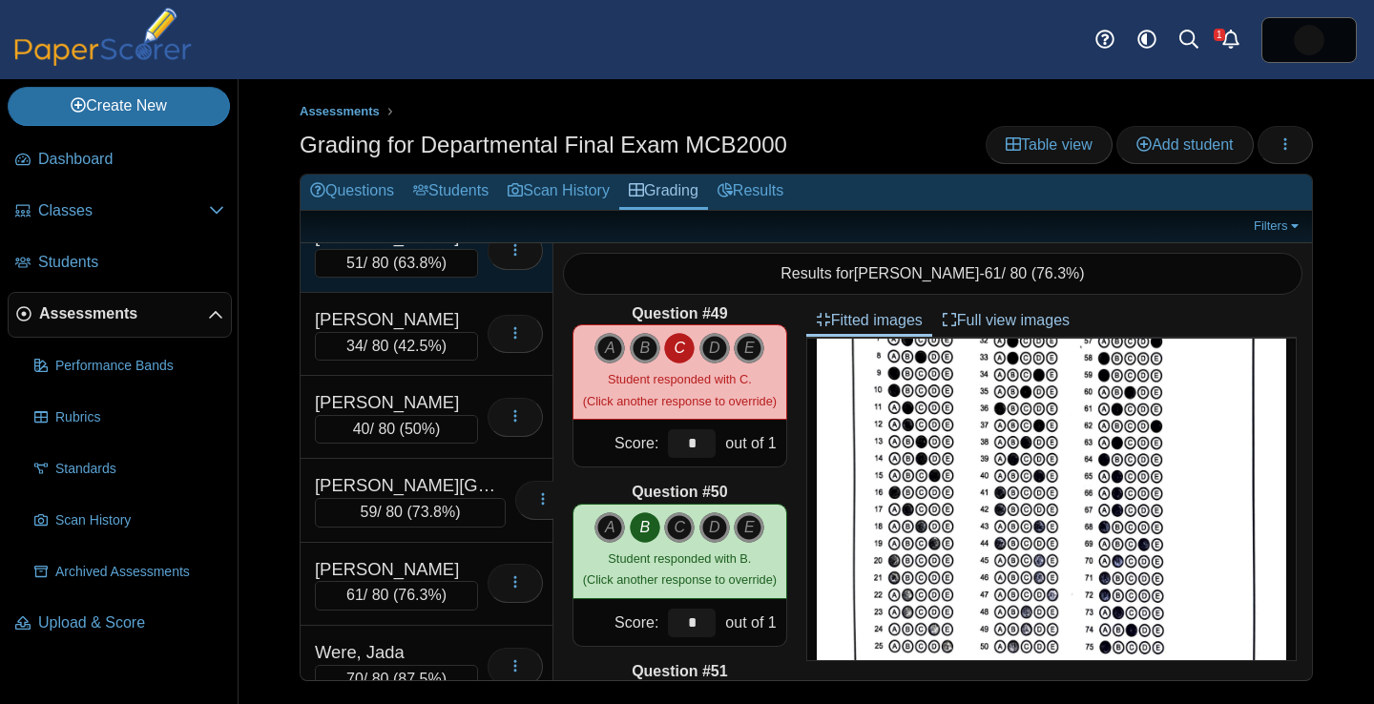
scroll to position [226, 0]
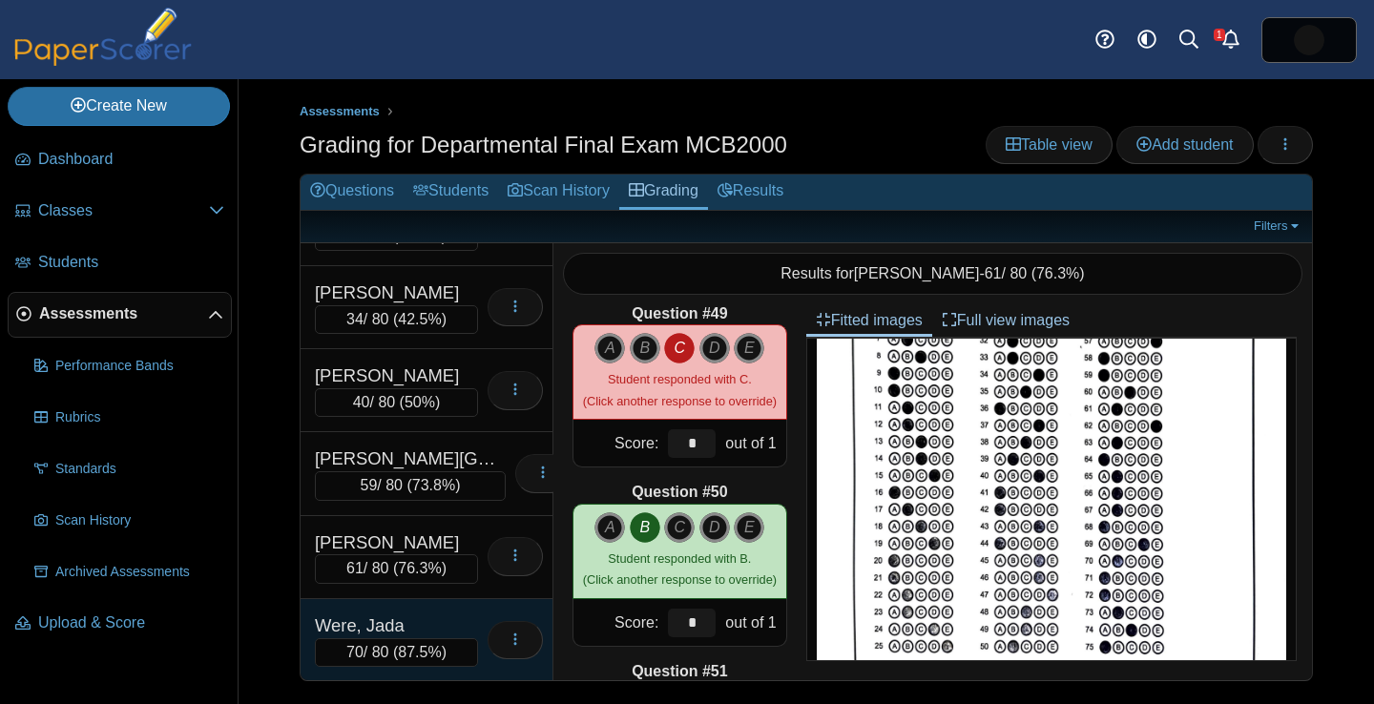
click at [335, 628] on div "Were, Jada" at bounding box center [396, 625] width 163 height 25
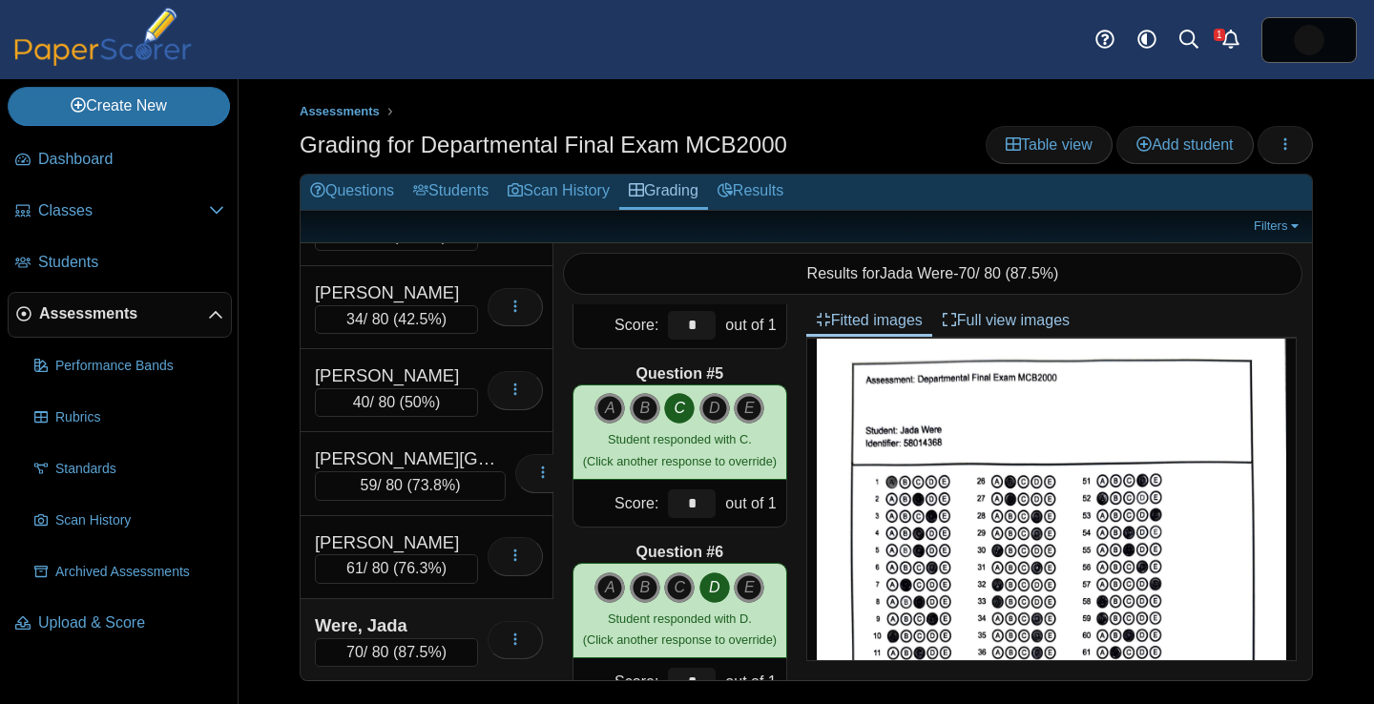
scroll to position [0, 0]
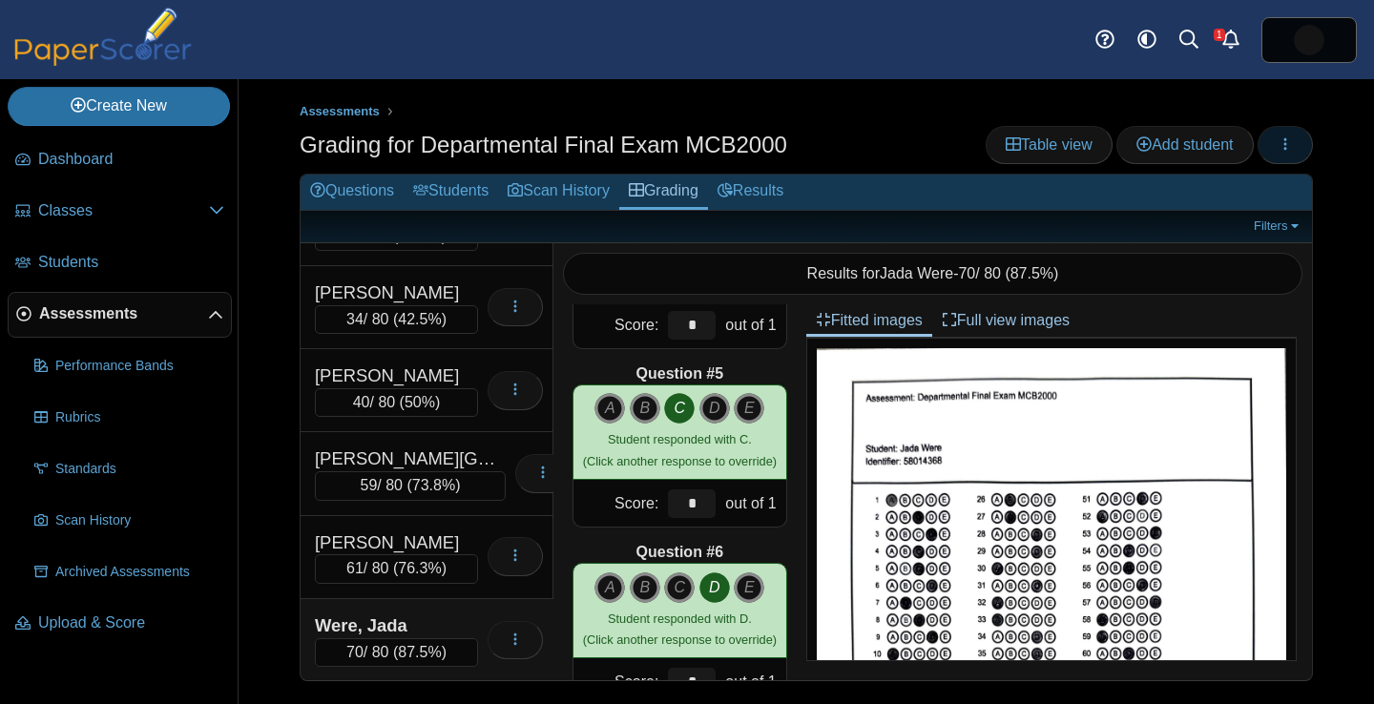
click at [1283, 152] on span "button" at bounding box center [1284, 144] width 15 height 16
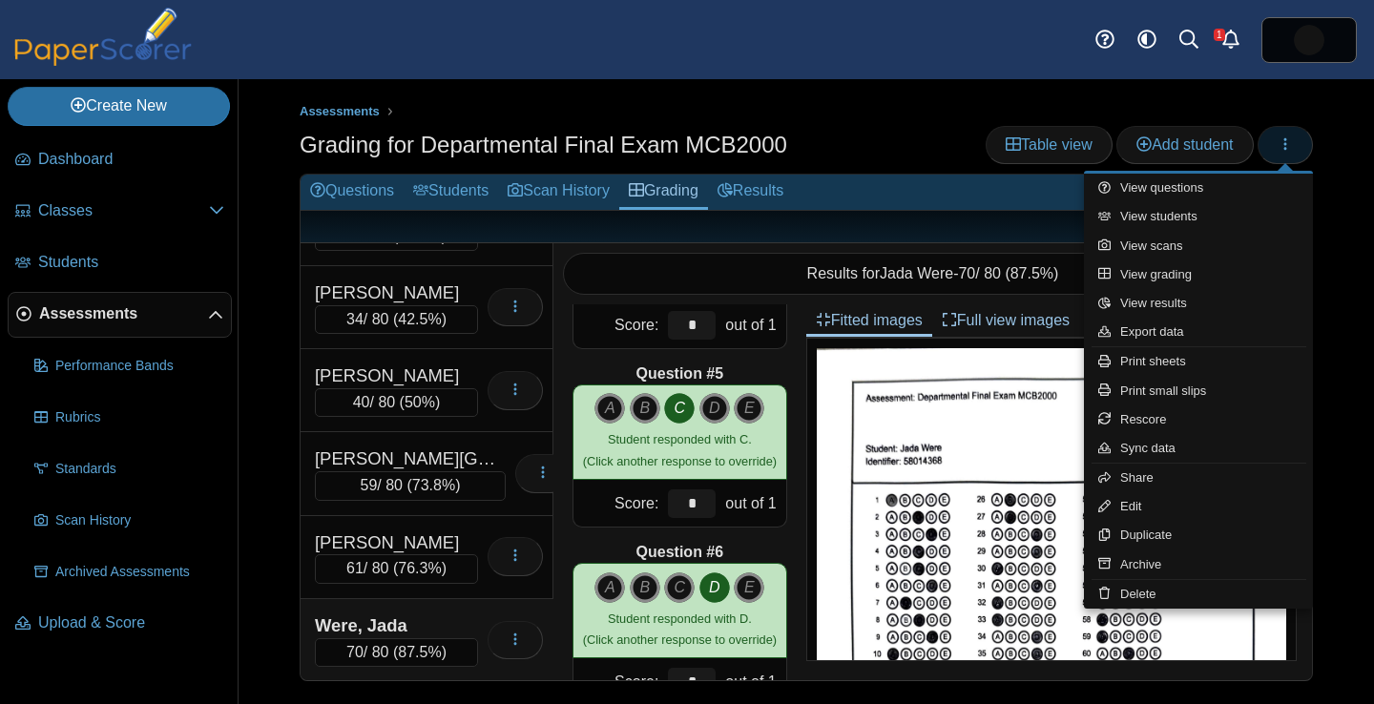
click at [1283, 152] on span "button" at bounding box center [1284, 144] width 15 height 16
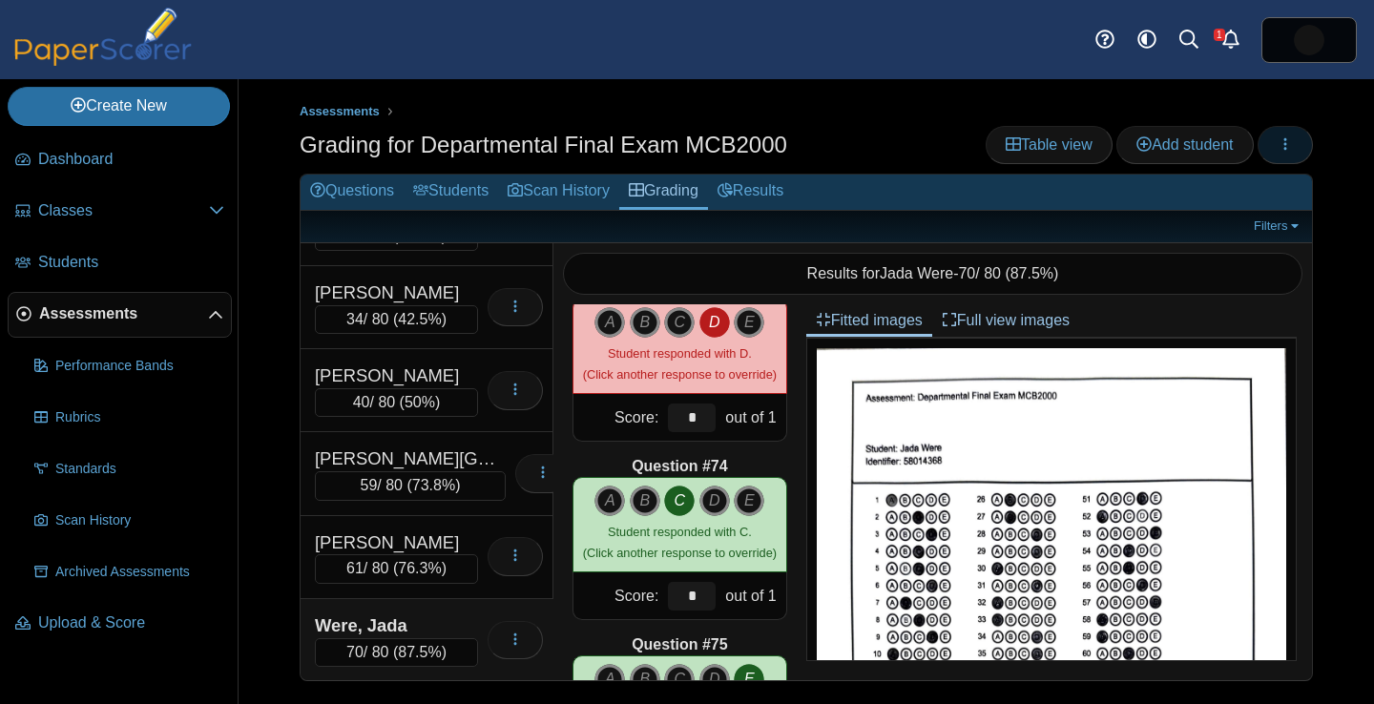
scroll to position [12767, 0]
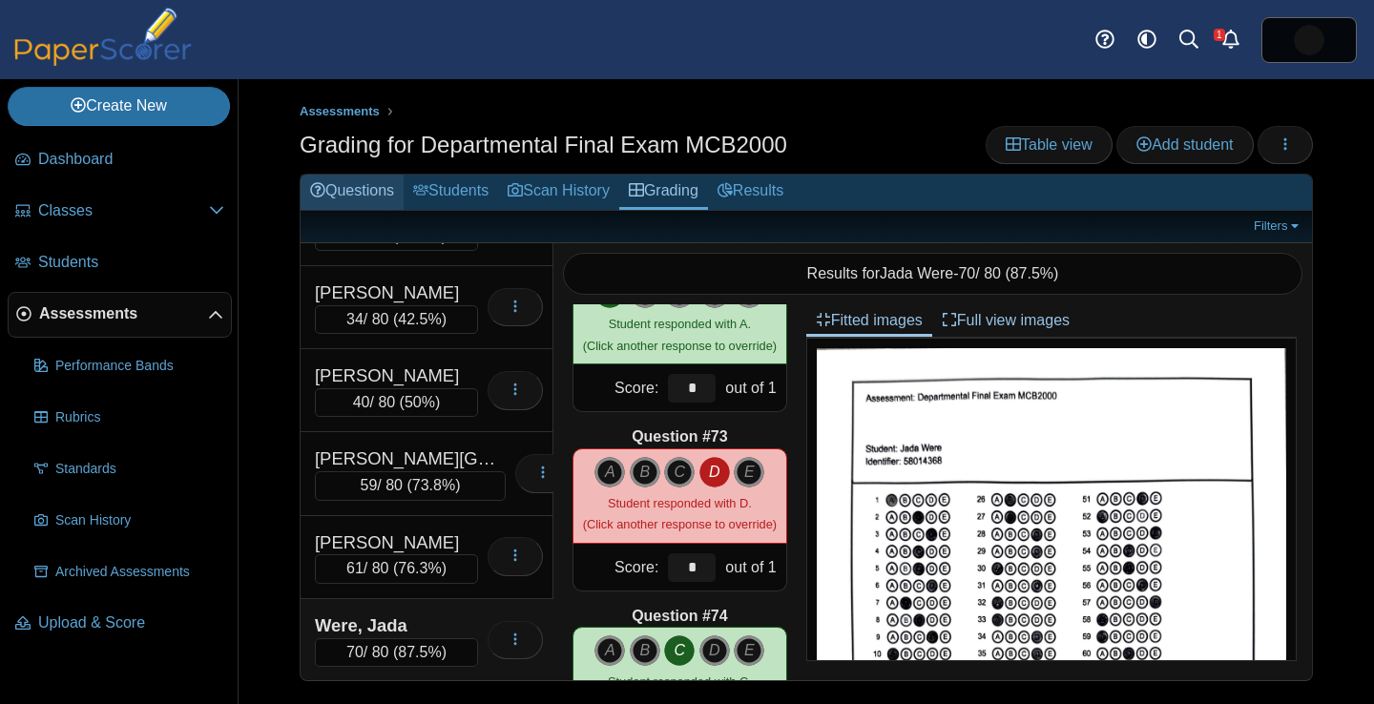
click at [373, 194] on link "Questions" at bounding box center [351, 192] width 103 height 35
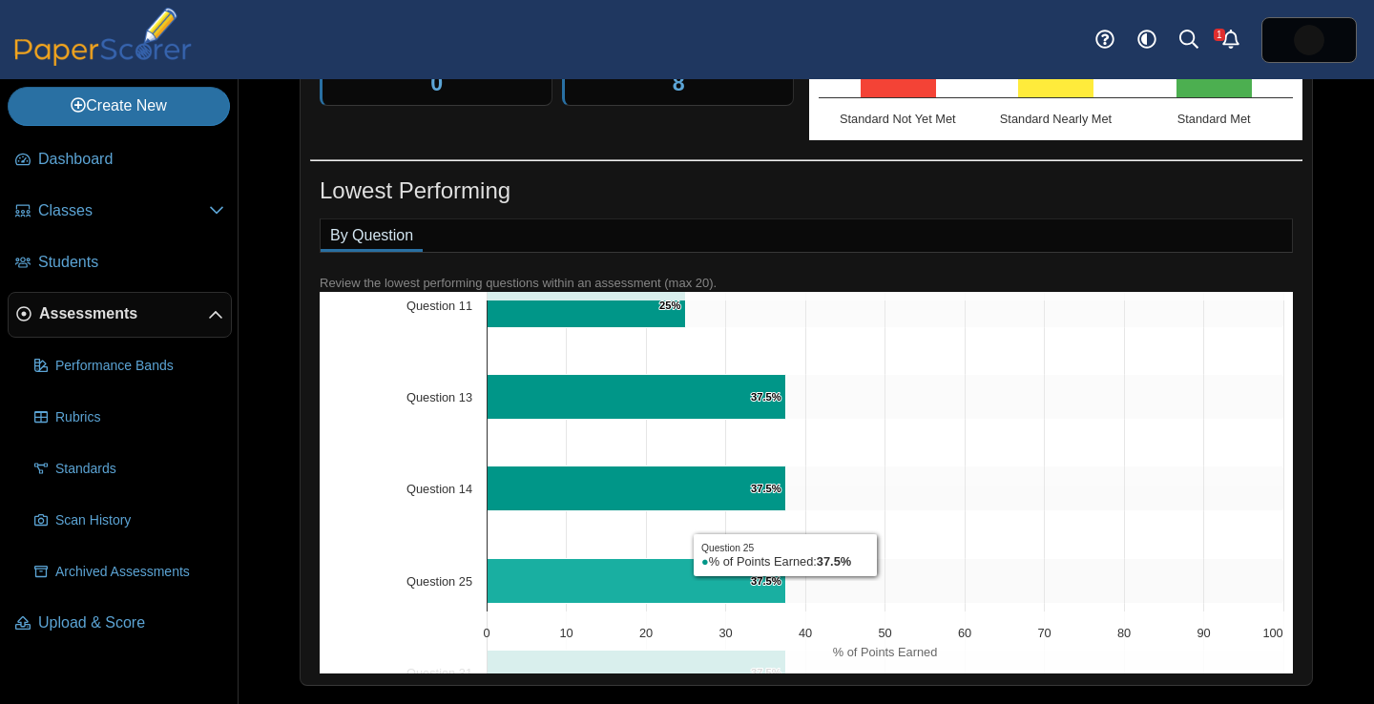
scroll to position [506, 0]
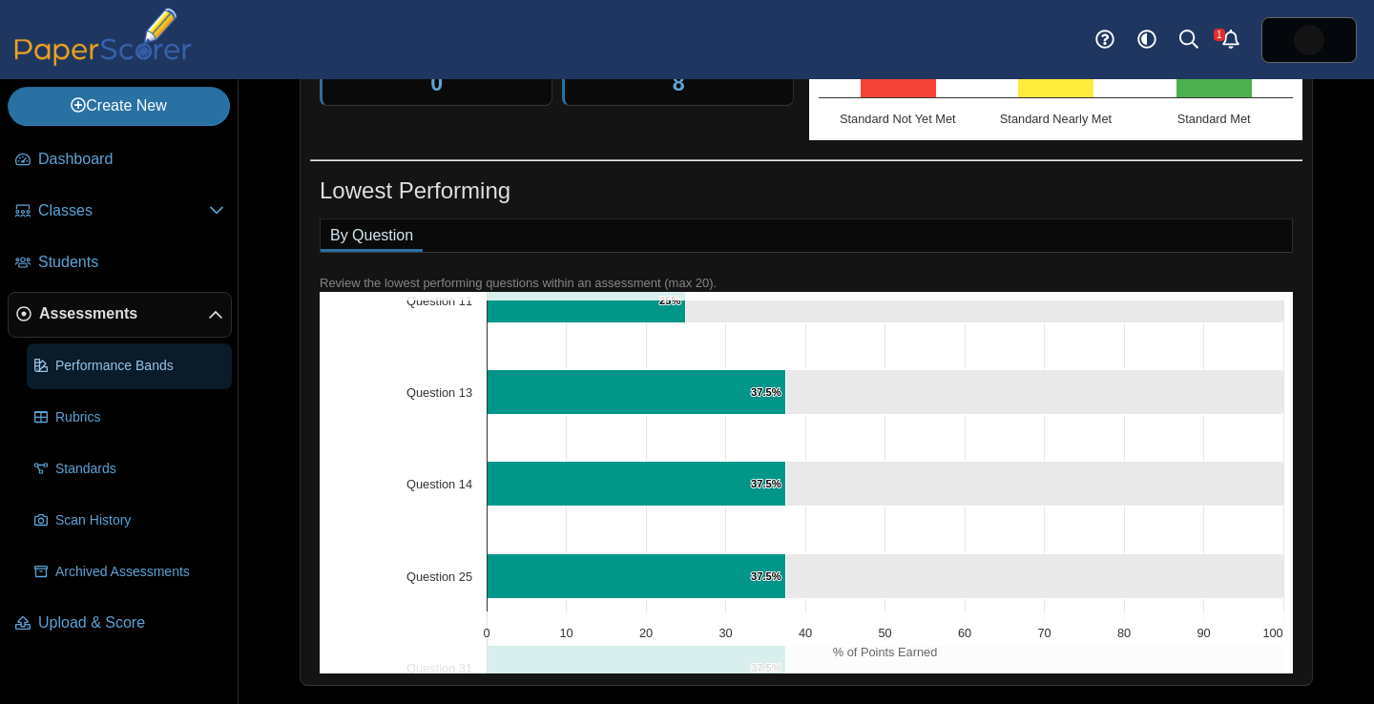
click at [146, 380] on link "Performance Bands" at bounding box center [129, 366] width 205 height 46
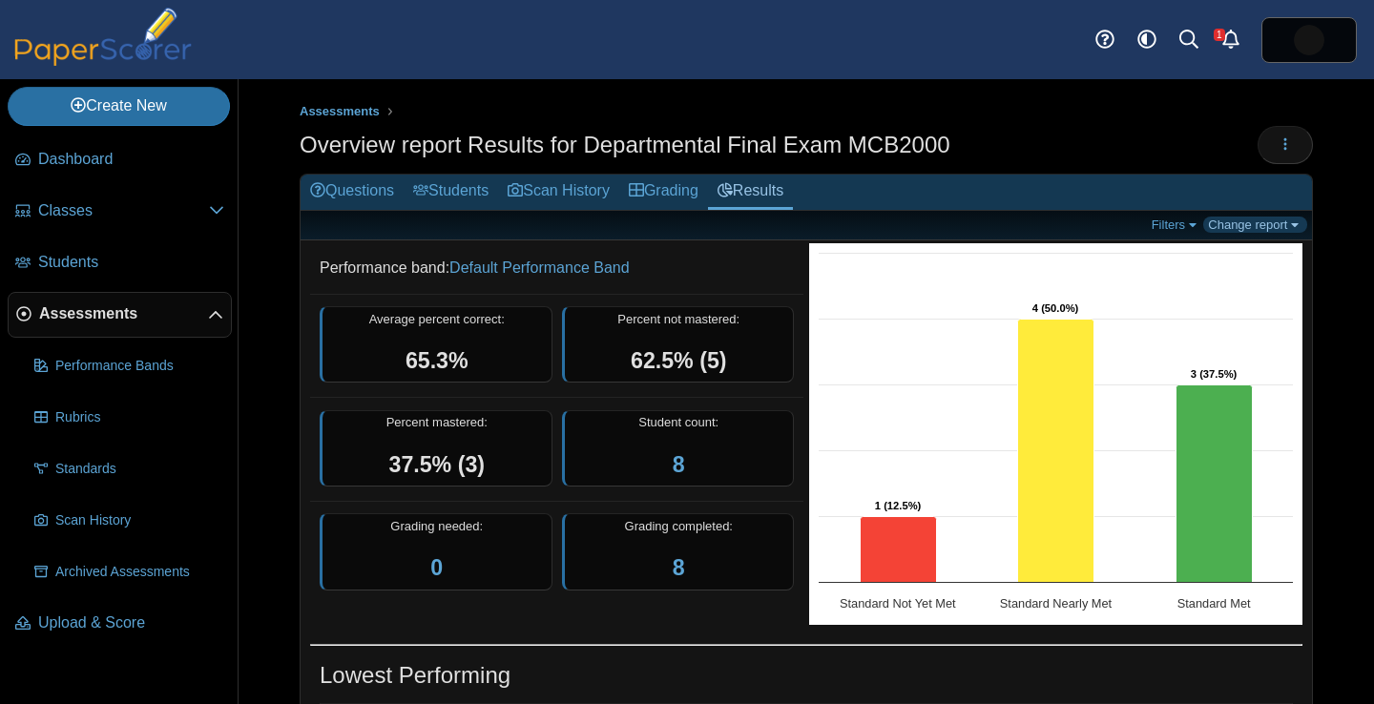
click at [1232, 219] on link "Change report" at bounding box center [1255, 225] width 104 height 16
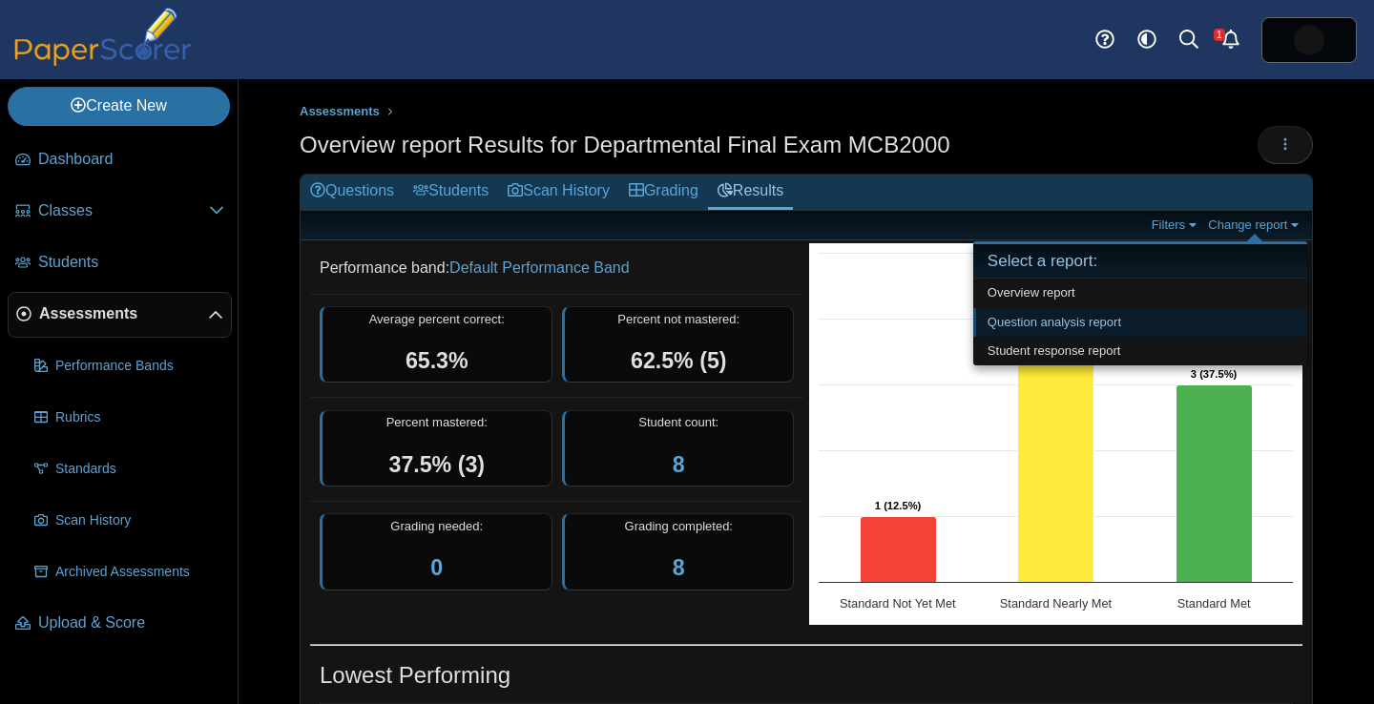
click at [1132, 319] on link "Question analysis report" at bounding box center [1140, 322] width 334 height 29
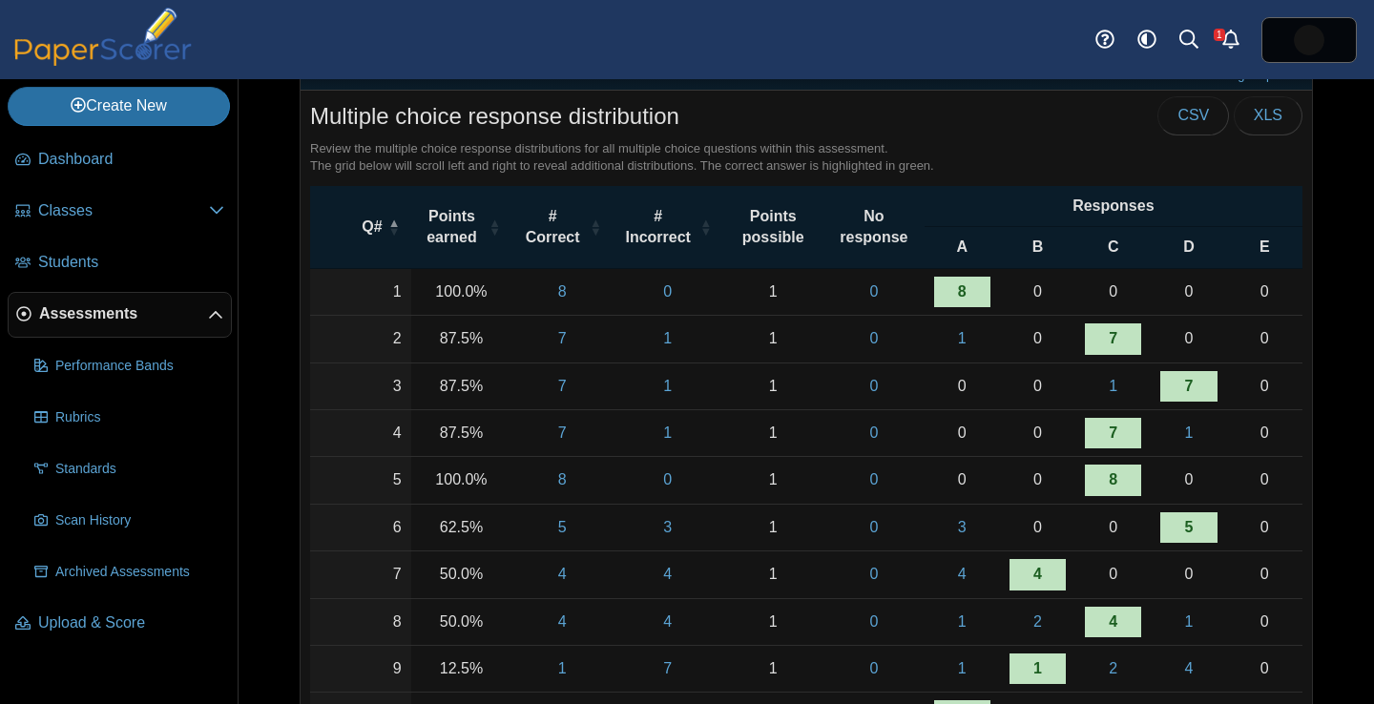
scroll to position [157, 0]
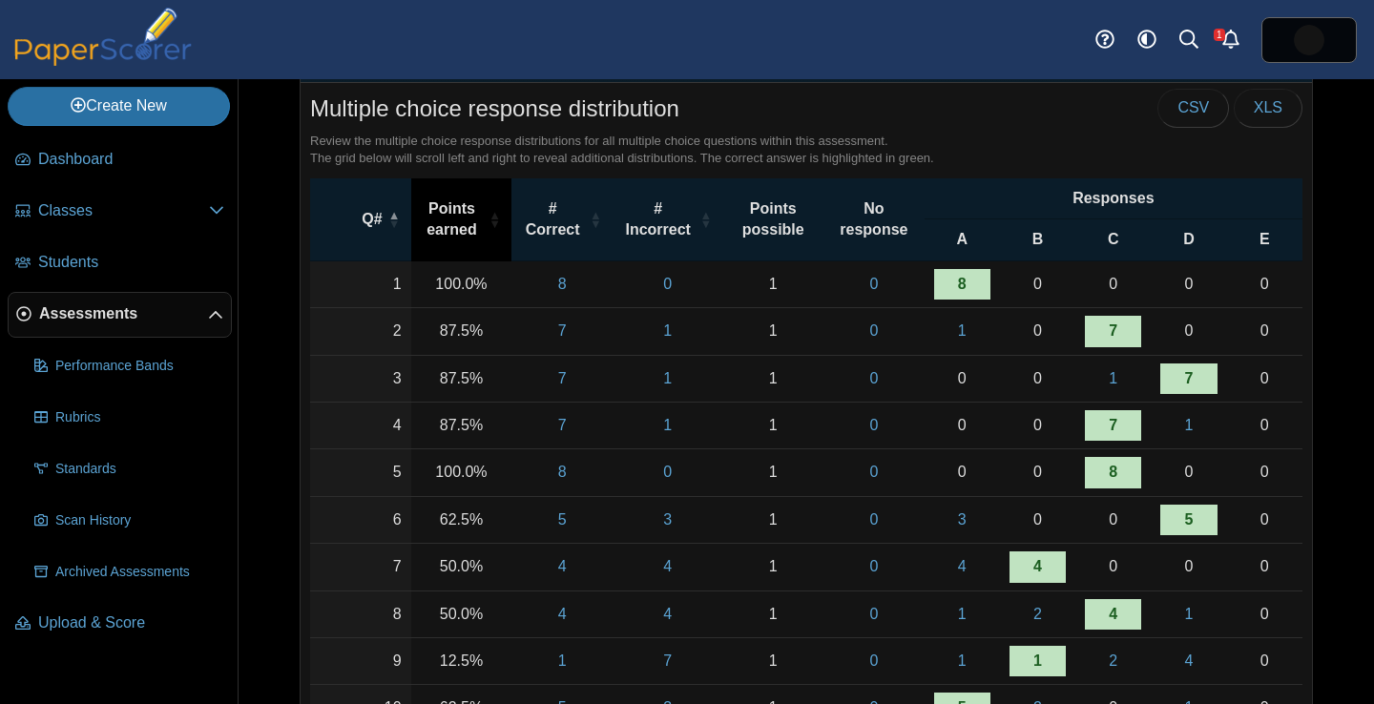
click at [497, 232] on span "\a Points earned\a : Activate to sort" at bounding box center [493, 219] width 11 height 82
